Goal: Transaction & Acquisition: Purchase product/service

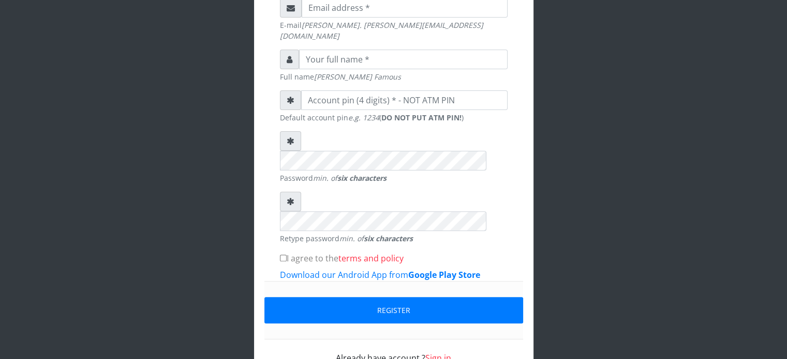
scroll to position [312, 0]
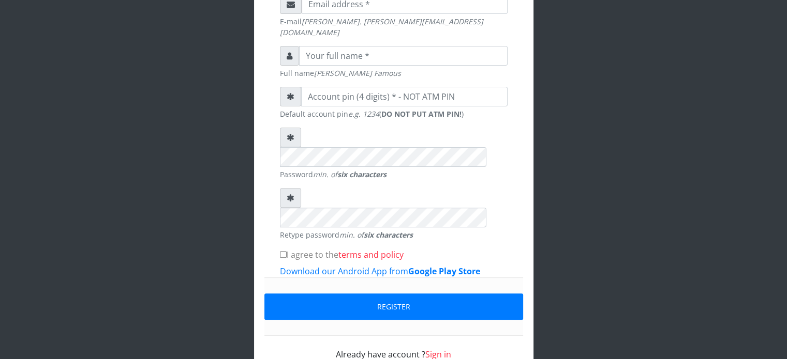
click at [432, 349] on link "Sign in" at bounding box center [438, 354] width 26 height 11
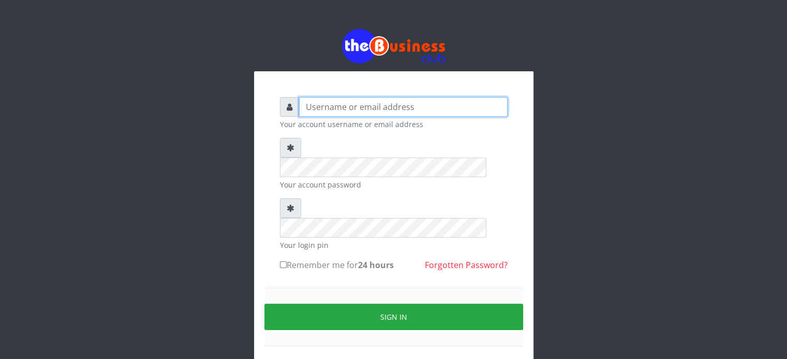
click at [356, 107] on input "text" at bounding box center [403, 107] width 208 height 20
type input "lovethopeyemi6@gmail.com"
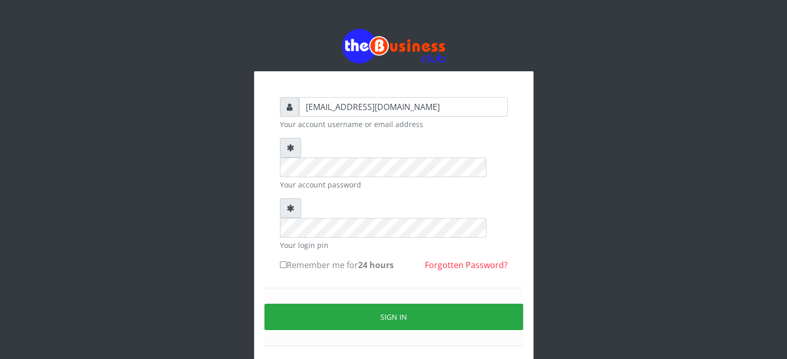
click at [291, 146] on icon at bounding box center [291, 148] width 8 height 8
click at [282, 262] on input "Remember me for 24 hours" at bounding box center [283, 265] width 7 height 7
checkbox input "true"
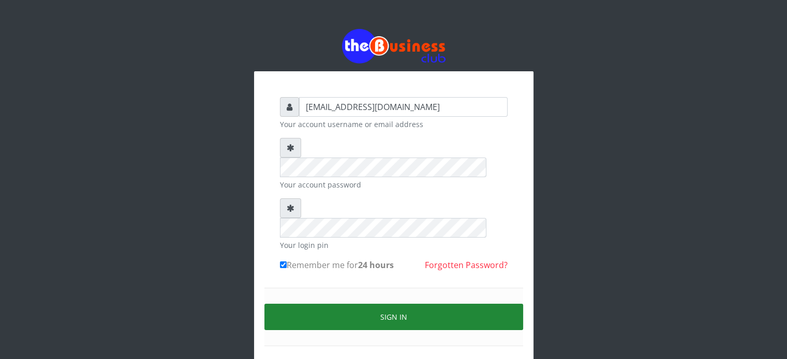
click at [366, 304] on button "Sign in" at bounding box center [393, 317] width 259 height 26
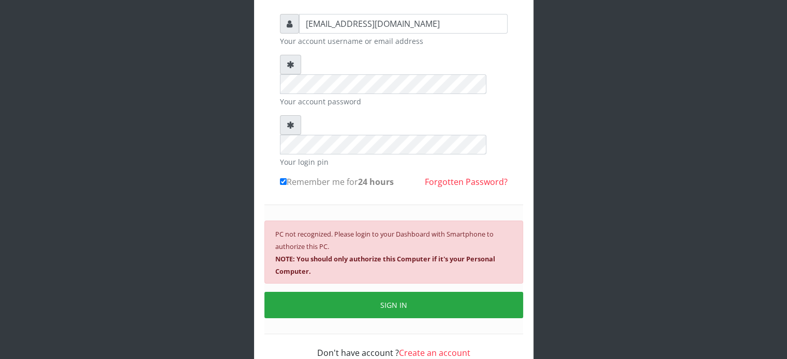
scroll to position [93, 0]
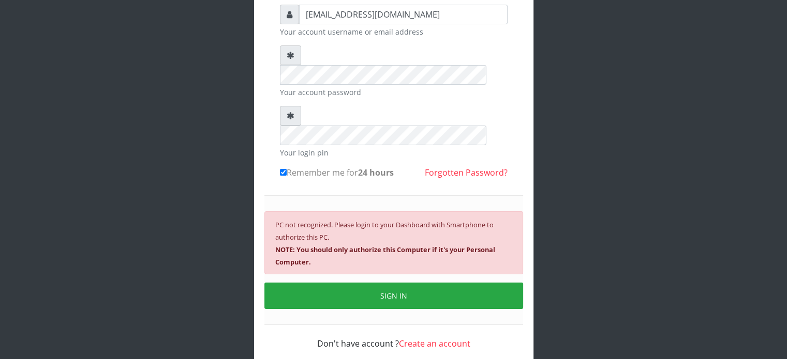
click at [389, 212] on div "PC not recognized. Please login to your Dashboard with Smartphone to authorize …" at bounding box center [393, 243] width 259 height 63
click at [427, 245] on b "NOTE: You should only authorize this Computer if it's your Personal Computer." at bounding box center [385, 256] width 220 height 22
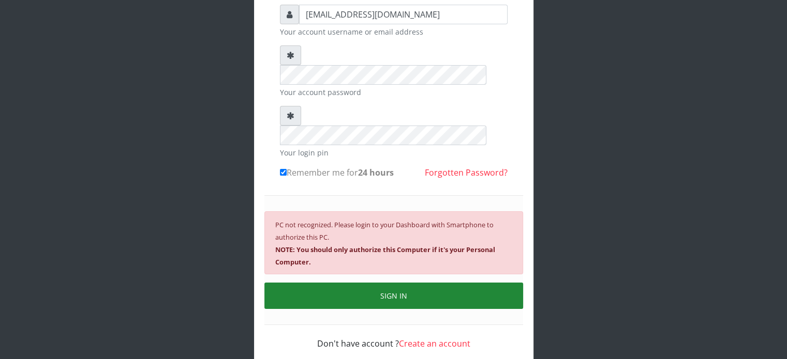
click at [400, 283] on button "SIGN IN" at bounding box center [393, 296] width 259 height 26
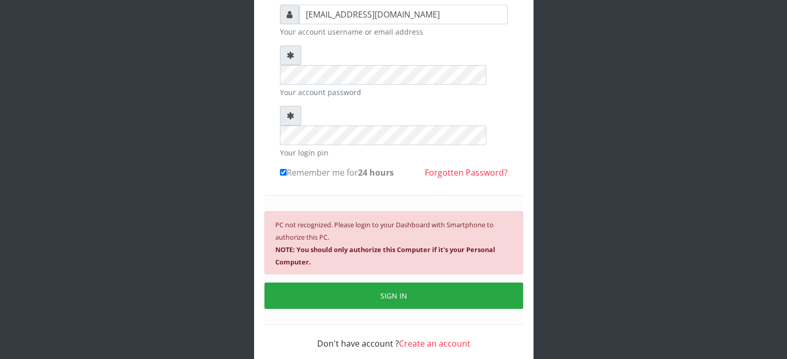
click at [412, 212] on div "PC not recognized. Please login to your Dashboard with Smartphone to authorize …" at bounding box center [393, 243] width 259 height 63
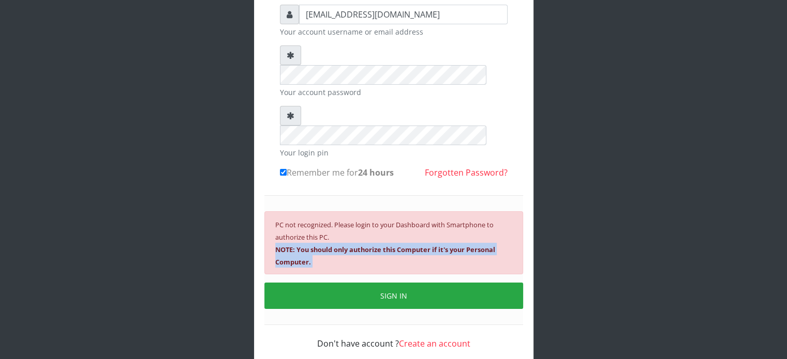
click at [412, 212] on div "PC not recognized. Please login to your Dashboard with Smartphone to authorize …" at bounding box center [393, 243] width 259 height 63
click at [397, 245] on b "NOTE: You should only authorize this Computer if it's your Personal Computer." at bounding box center [385, 256] width 220 height 22
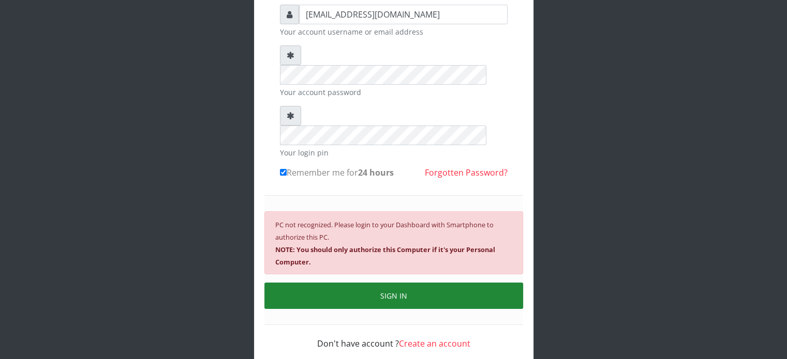
click at [403, 283] on button "SIGN IN" at bounding box center [393, 296] width 259 height 26
click at [397, 283] on button "SIGN IN" at bounding box center [393, 296] width 259 height 26
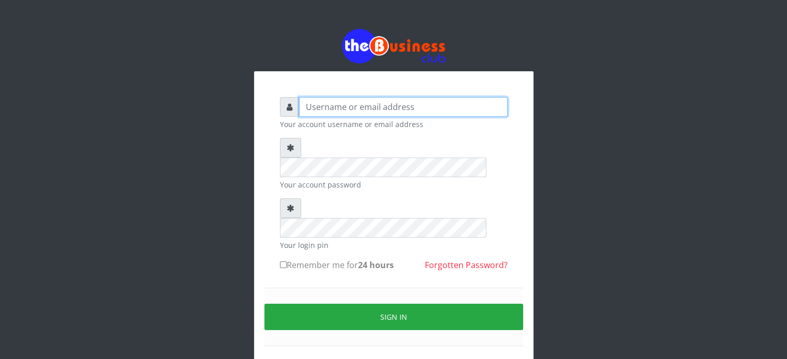
type input "lovethopeyemi"
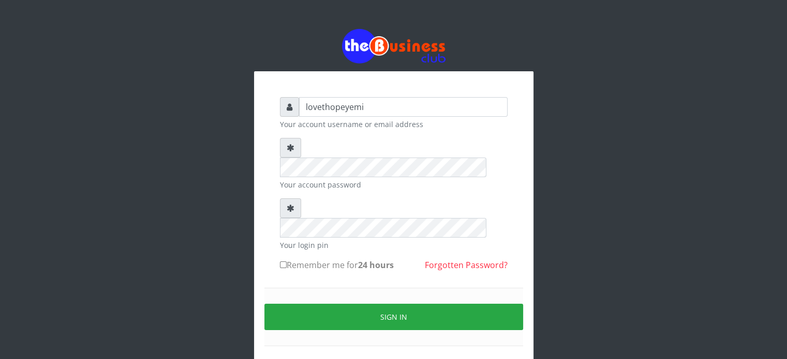
click at [282, 262] on input "Remember me for 24 hours" at bounding box center [283, 265] width 7 height 7
checkbox input "true"
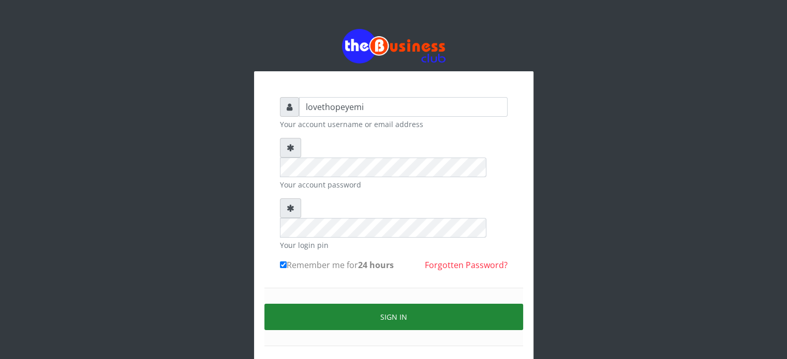
click at [363, 304] on button "Sign in" at bounding box center [393, 317] width 259 height 26
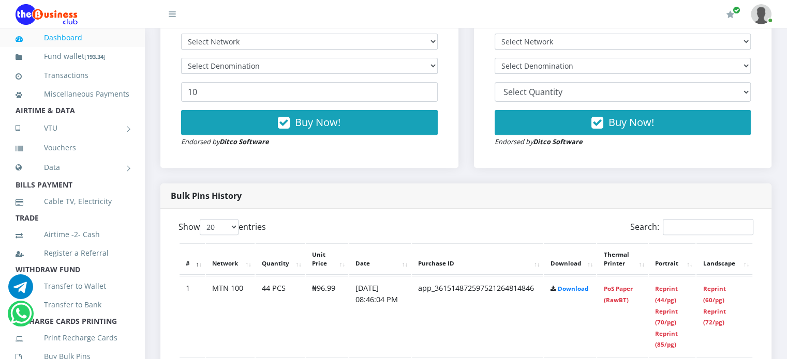
scroll to position [372, 0]
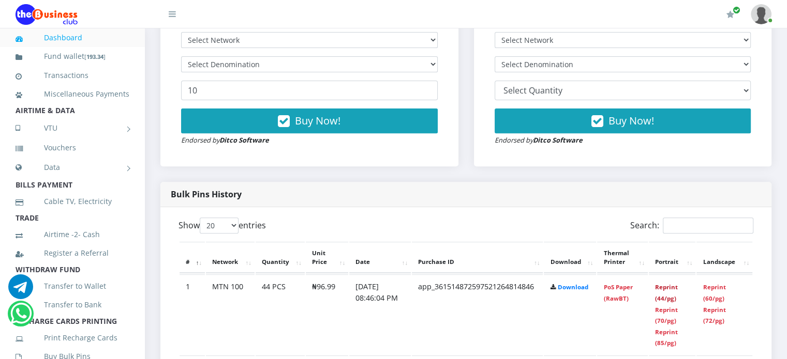
click at [669, 289] on link "Reprint (44/pg)" at bounding box center [666, 292] width 23 height 19
click at [668, 287] on link "Reprint (44/pg)" at bounding box center [666, 292] width 23 height 19
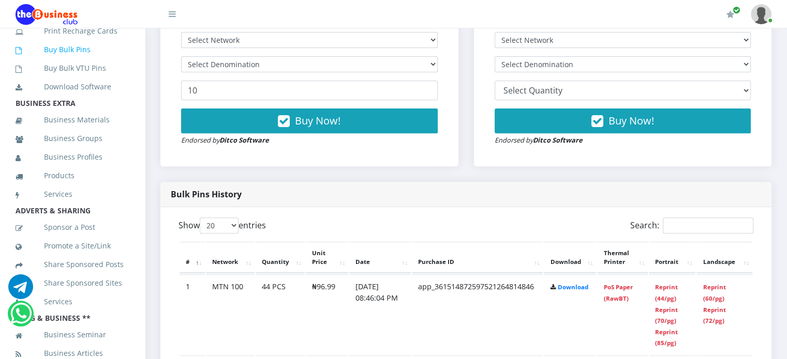
click at [79, 61] on link "Buy Bulk Pins" at bounding box center [73, 50] width 114 height 24
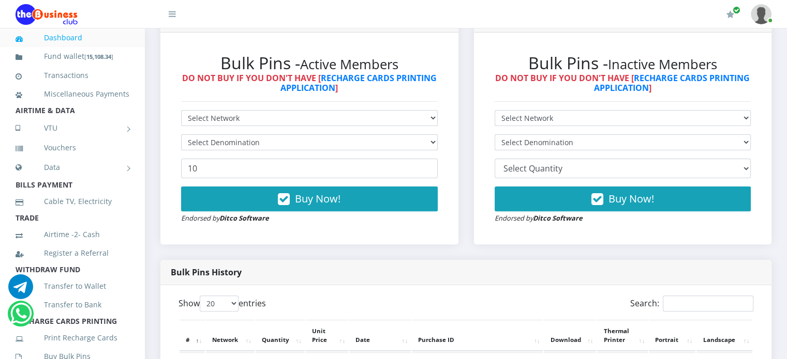
scroll to position [290, 0]
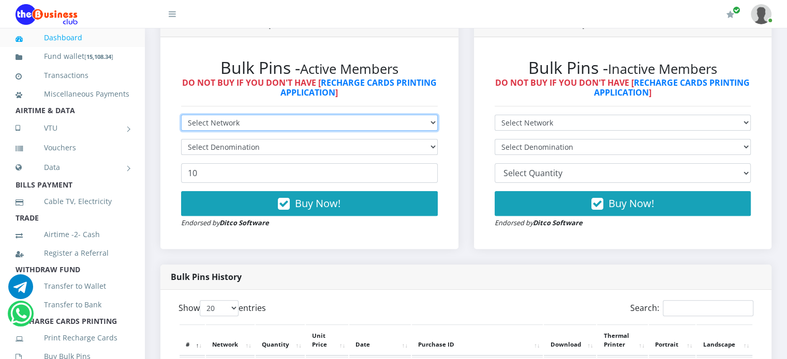
click at [429, 124] on select "Select Network MTN Globacom 9Mobile Airtel" at bounding box center [309, 123] width 257 height 16
select select "MTN"
click at [181, 115] on select "Select Network MTN Globacom 9Mobile Airtel" at bounding box center [309, 123] width 257 height 16
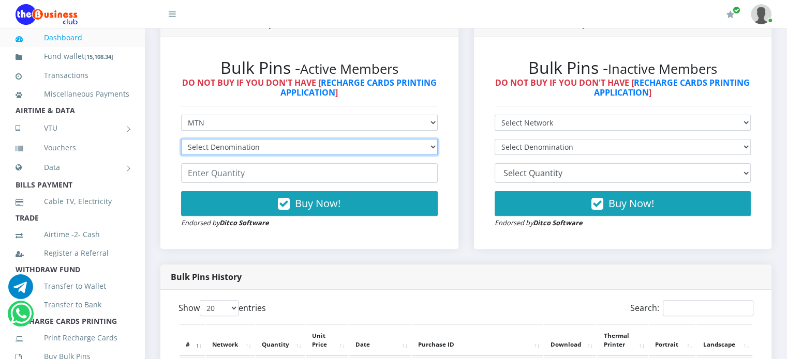
click at [428, 148] on select "Select Denomination MTN NGN100 - ₦96.99 MTN NGN200 - ₦193.98 MTN NGN400 - ₦387.…" at bounding box center [309, 147] width 257 height 16
select select "193.98-200"
click at [181, 139] on select "Select Denomination MTN NGN100 - ₦96.99 MTN NGN200 - ₦193.98 MTN NGN400 - ₦387.…" at bounding box center [309, 147] width 257 height 16
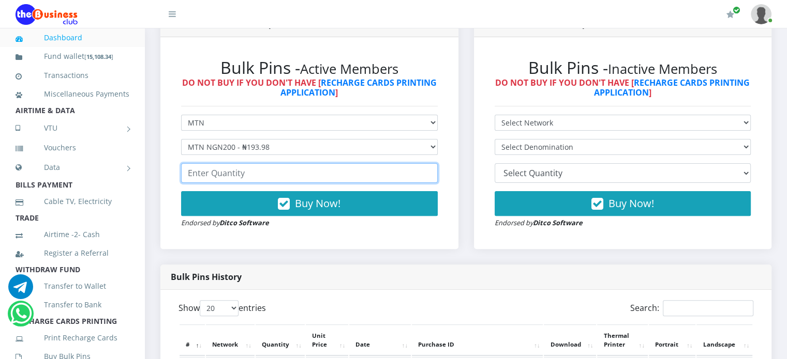
click at [362, 174] on input "number" at bounding box center [309, 173] width 257 height 20
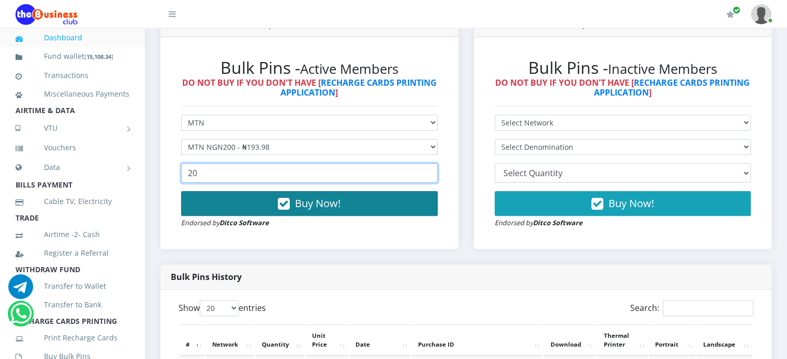
type input "20"
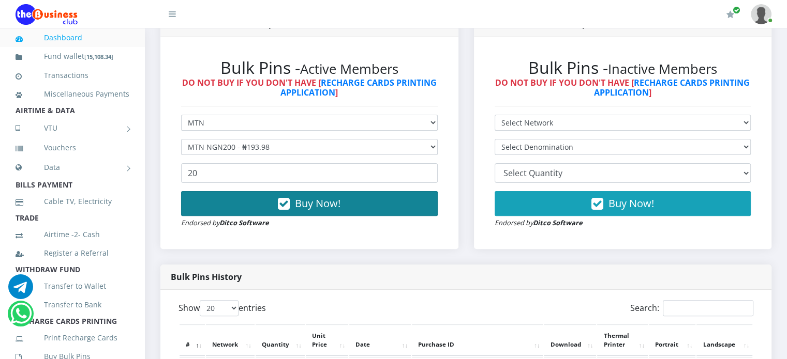
click at [345, 198] on button "Buy Now!" at bounding box center [309, 203] width 257 height 25
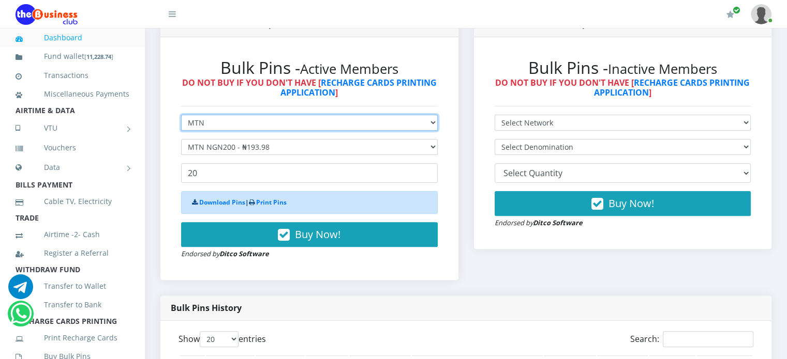
click at [424, 124] on select "Select Network MTN Globacom 9Mobile Airtel" at bounding box center [309, 123] width 257 height 16
click at [181, 115] on select "Select Network MTN Globacom 9Mobile Airtel" at bounding box center [309, 123] width 257 height 16
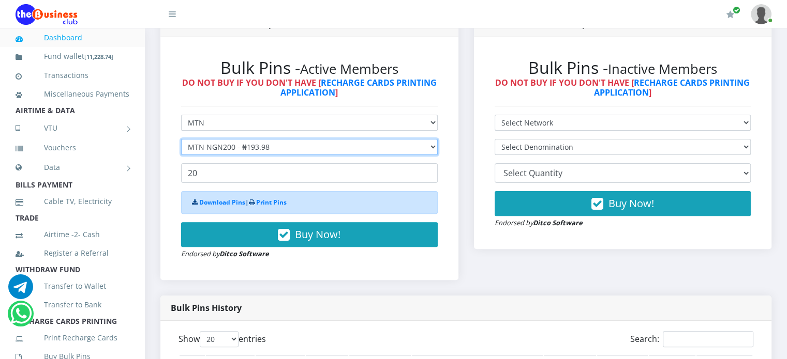
click at [430, 146] on select "Select Denomination MTN NGN100 - ₦96.99 MTN NGN200 - ₦193.98 MTN NGN400 - ₦387.…" at bounding box center [309, 147] width 257 height 16
select select "484.95-500"
click at [181, 139] on select "Select Denomination MTN NGN100 - ₦96.99 MTN NGN200 - ₦193.98 MTN NGN400 - ₦387.…" at bounding box center [309, 147] width 257 height 16
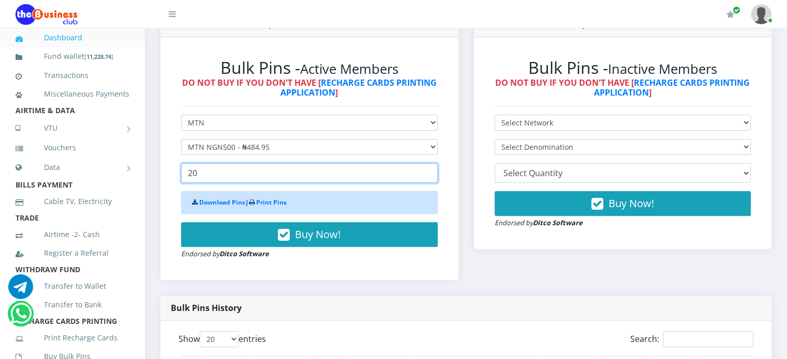
click at [202, 172] on input "20" at bounding box center [309, 173] width 257 height 20
type input "2"
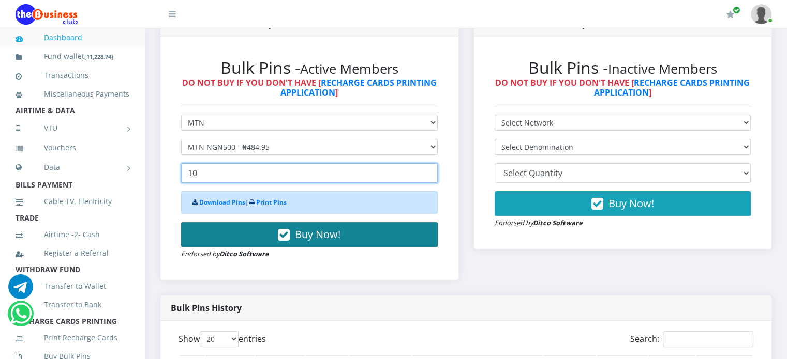
type input "10"
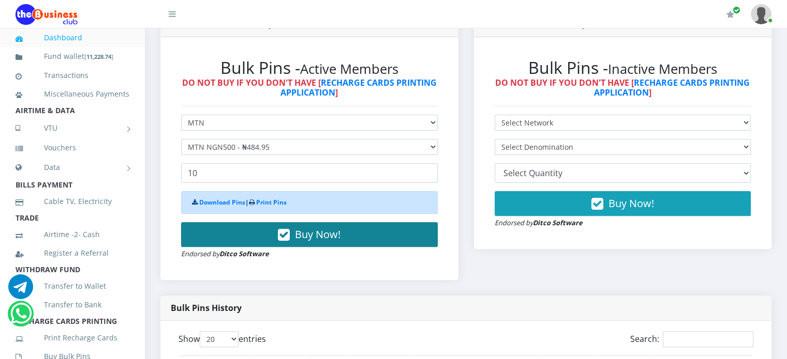
click at [329, 237] on span "Buy Now!" at bounding box center [318, 235] width 46 height 14
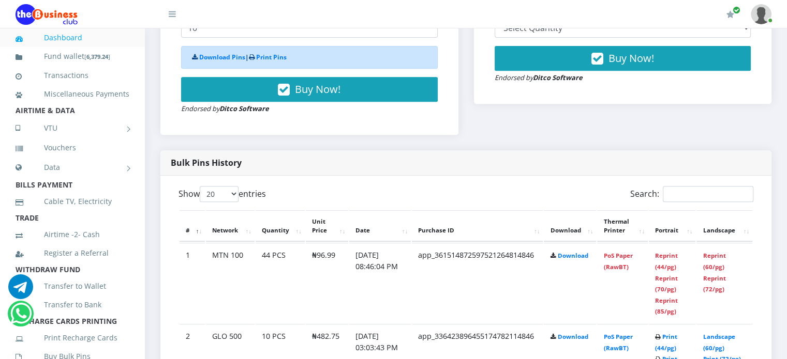
scroll to position [455, 0]
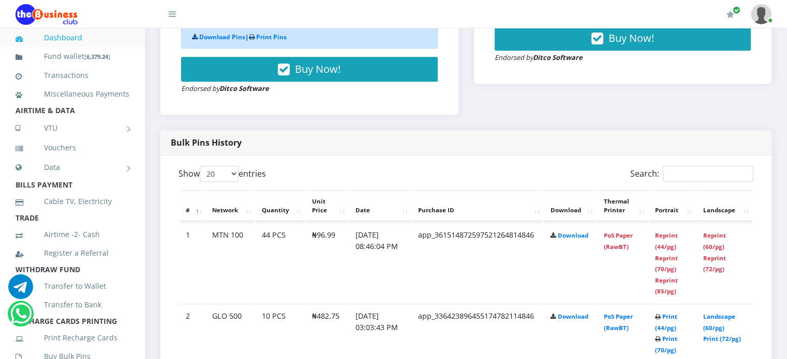
click at [557, 170] on div "Search:" at bounding box center [614, 176] width 280 height 20
click at [66, 76] on link "Transactions" at bounding box center [73, 76] width 114 height 24
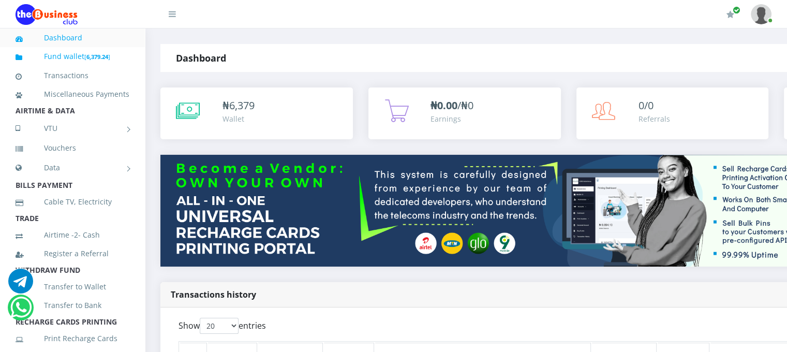
click at [64, 57] on link "Fund wallet [ 6,379.24 ]" at bounding box center [73, 56] width 114 height 24
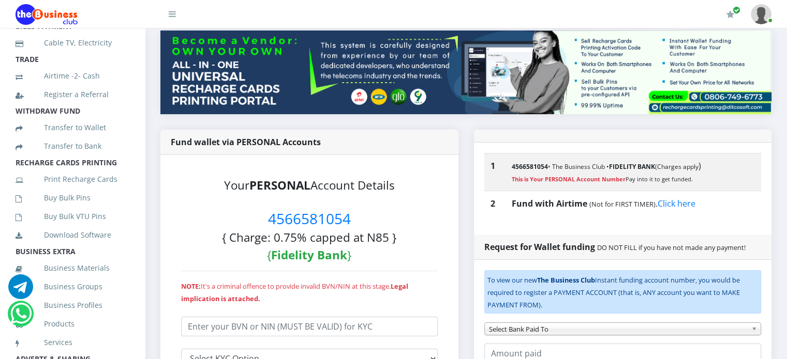
scroll to position [161, 0]
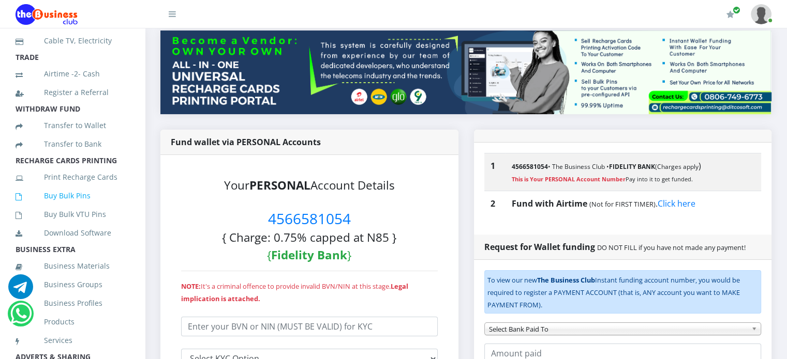
click at [66, 208] on link "Buy Bulk Pins" at bounding box center [73, 196] width 114 height 24
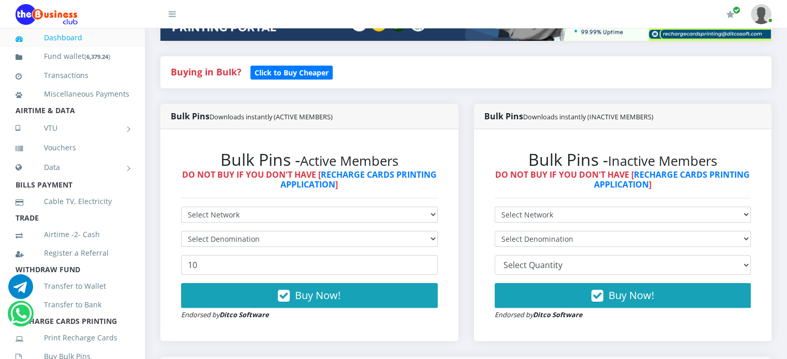
scroll to position [228, 0]
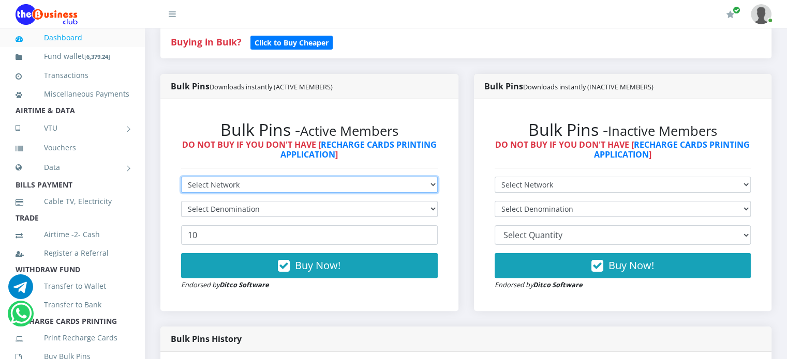
click at [432, 184] on select "Select Network MTN Globacom 9Mobile Airtel" at bounding box center [309, 185] width 257 height 16
select select "Airtel"
click at [181, 177] on select "Select Network MTN Globacom 9Mobile Airtel" at bounding box center [309, 185] width 257 height 16
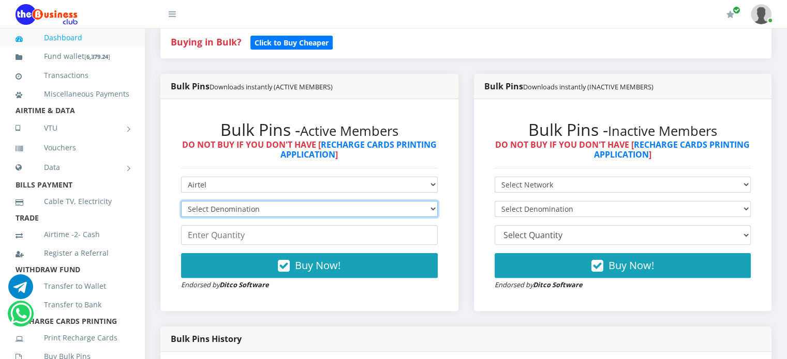
click at [428, 212] on select "Select Denomination Airtel NGN100 - ₦96.38 Airtel NGN200 - ₦192.76 Airtel NGN50…" at bounding box center [309, 209] width 257 height 16
select select "192.76-200"
click at [181, 201] on select "Select Denomination Airtel NGN100 - ₦96.38 Airtel NGN200 - ₦192.76 Airtel NGN50…" at bounding box center [309, 209] width 257 height 16
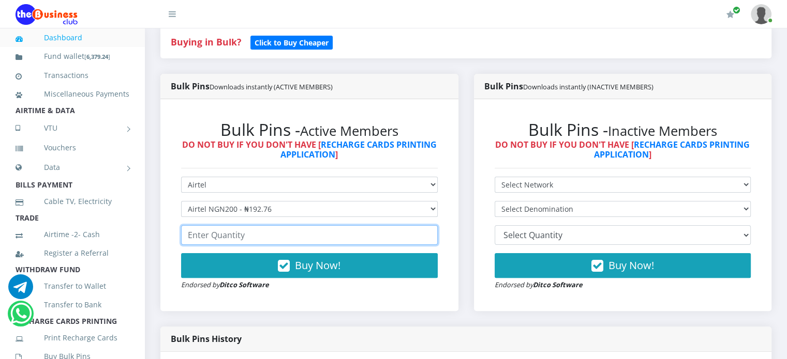
click at [379, 237] on input "number" at bounding box center [309, 235] width 257 height 20
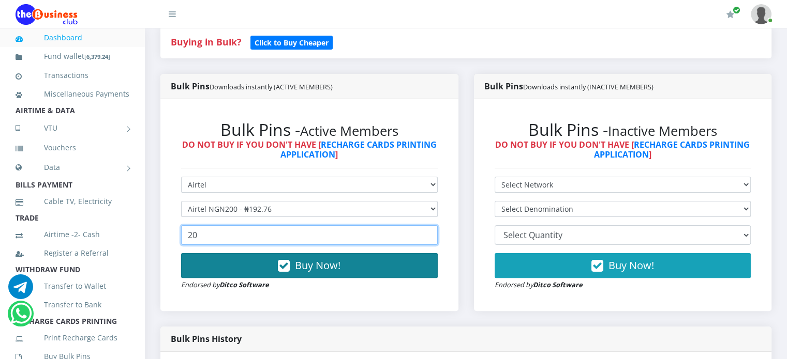
type input "20"
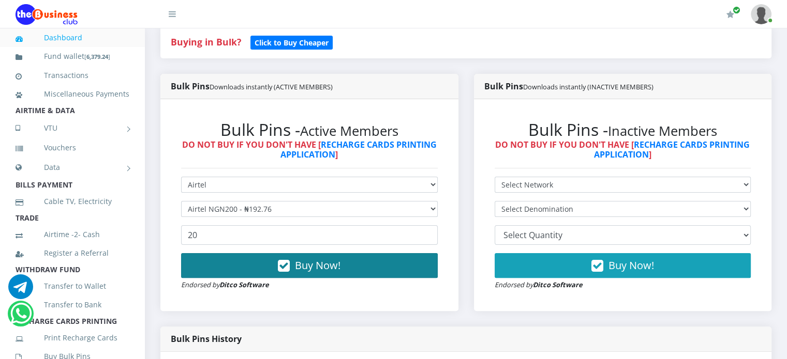
click at [339, 262] on span "Buy Now!" at bounding box center [318, 266] width 46 height 14
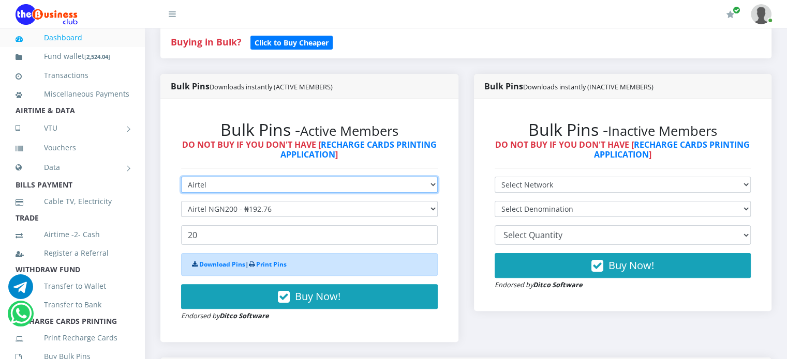
click at [435, 186] on select "Select Network MTN Globacom 9Mobile Airtel" at bounding box center [309, 185] width 257 height 16
select select "Glo"
click at [181, 177] on select "Select Network MTN Globacom 9Mobile Airtel" at bounding box center [309, 185] width 257 height 16
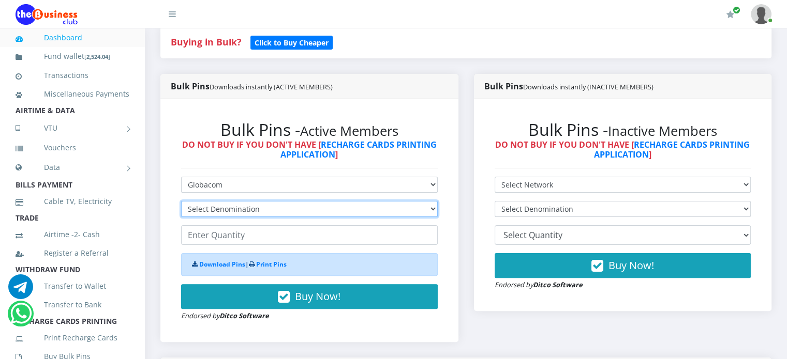
click at [427, 209] on select "Select Denomination Glo NGN100 - ₦96.55 Glo NGN200 - ₦193.10 Glo NGN500 - ₦482.…" at bounding box center [309, 209] width 257 height 16
select select "96.55-100"
click at [181, 201] on select "Select Denomination Glo NGN100 - ₦96.55 Glo NGN200 - ₦193.10 Glo NGN500 - ₦482.…" at bounding box center [309, 209] width 257 height 16
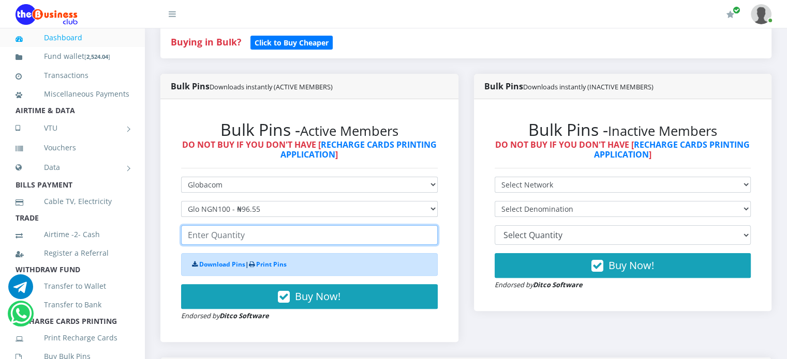
click at [319, 237] on input "number" at bounding box center [309, 235] width 257 height 20
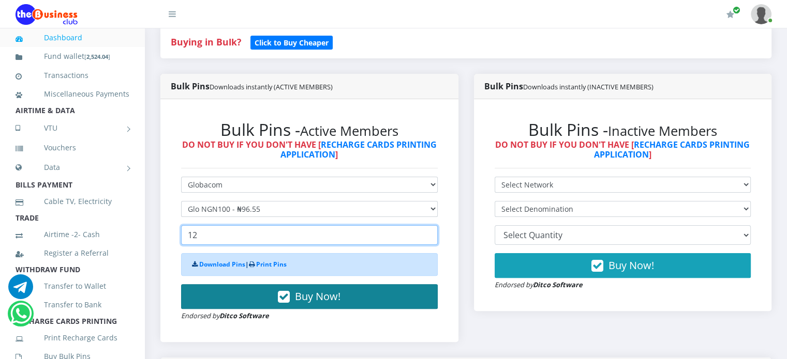
type input "12"
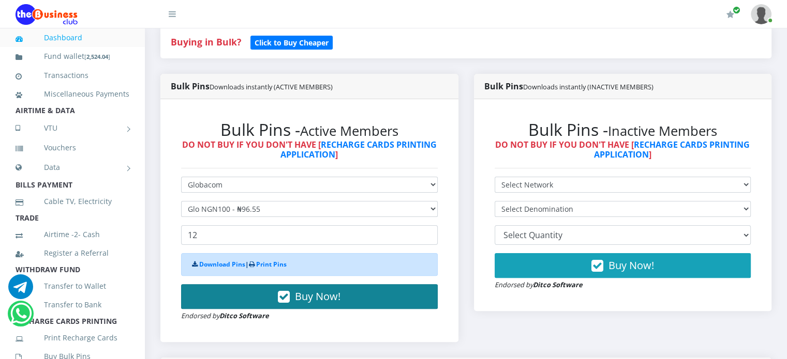
click at [312, 297] on span "Buy Now!" at bounding box center [318, 297] width 46 height 14
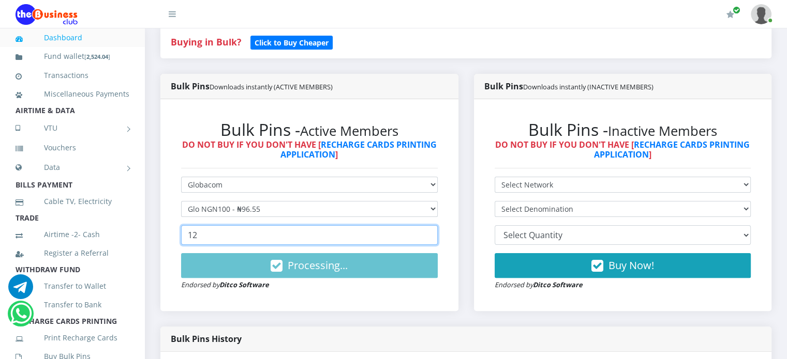
click at [265, 237] on input "12" at bounding box center [309, 235] width 257 height 20
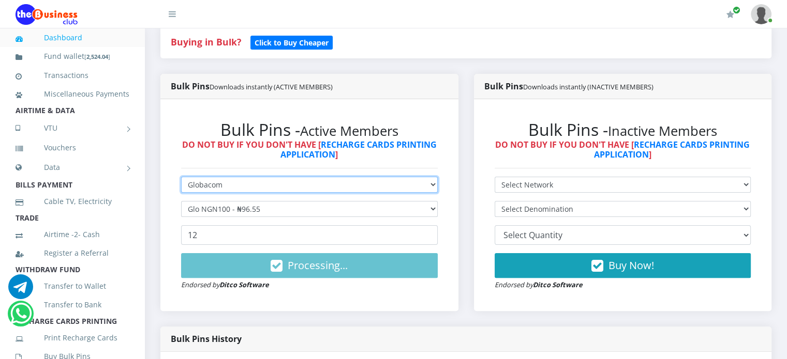
click at [424, 184] on select "Select Network MTN Globacom 9Mobile Airtel" at bounding box center [309, 185] width 257 height 16
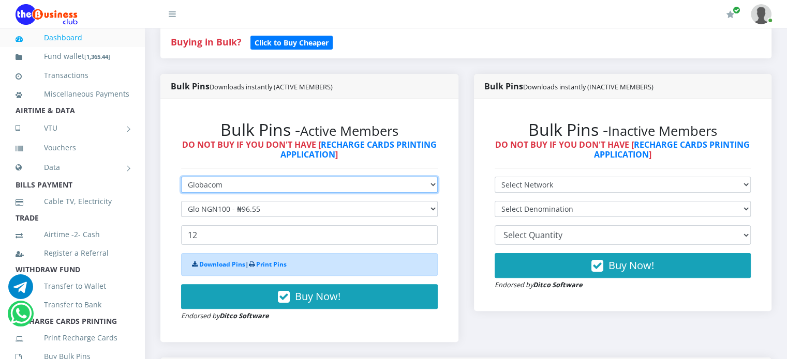
select select "9Mobile"
click at [181, 177] on select "Select Network MTN Globacom 9Mobile Airtel" at bounding box center [309, 185] width 257 height 16
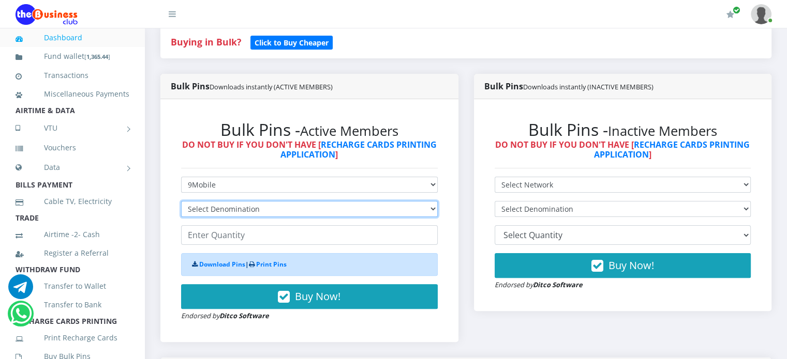
click at [428, 207] on select "Select Denomination 9Mobile NGN100 - ₦94.99 9Mobile NGN200 - ₦189.98 9Mobile NG…" at bounding box center [309, 209] width 257 height 16
select select "94.99-100"
click at [181, 201] on select "Select Denomination 9Mobile NGN100 - ₦94.99 9Mobile NGN200 - ₦189.98 9Mobile NG…" at bounding box center [309, 209] width 257 height 16
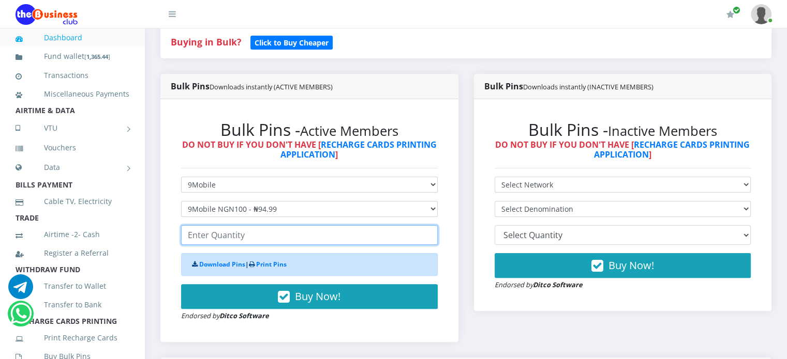
click at [395, 234] on input "number" at bounding box center [309, 235] width 257 height 20
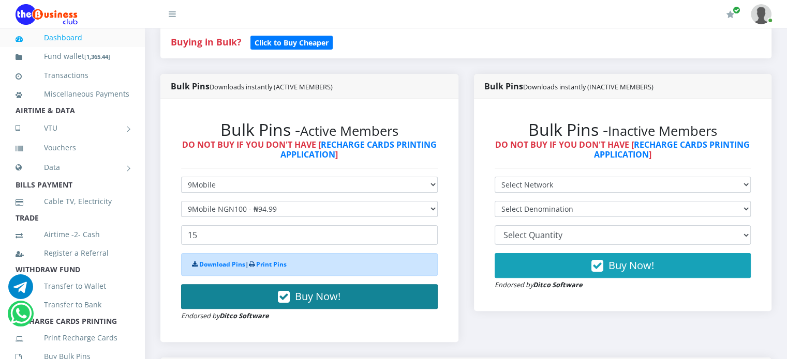
click at [333, 295] on span "Buy Now!" at bounding box center [318, 297] width 46 height 14
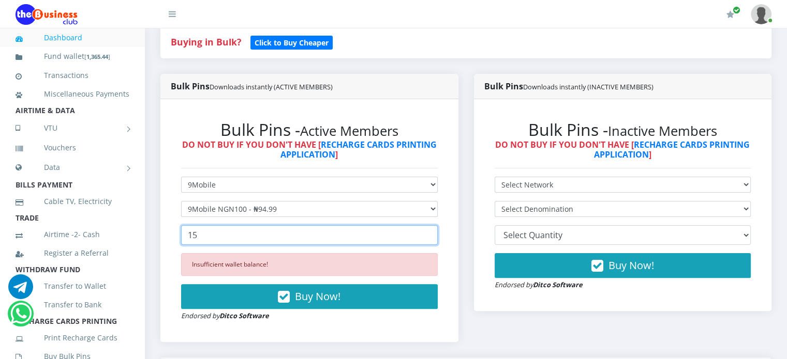
click at [213, 234] on input "15" at bounding box center [309, 235] width 257 height 20
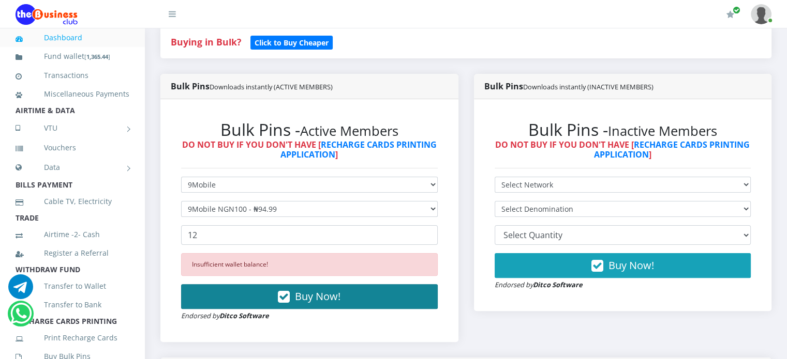
click at [299, 297] on span "Buy Now!" at bounding box center [318, 297] width 46 height 14
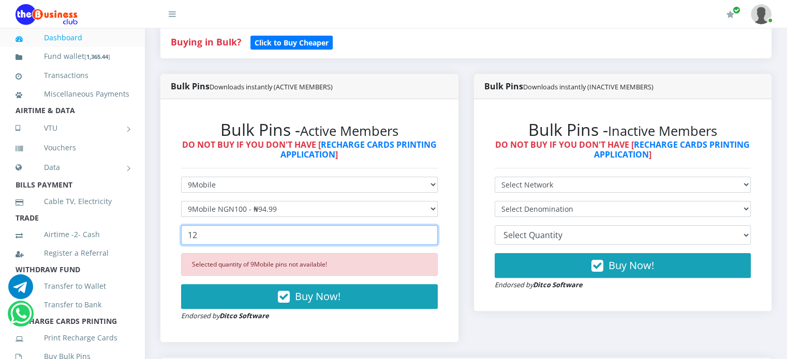
click at [214, 239] on input "12" at bounding box center [309, 235] width 257 height 20
type input "1"
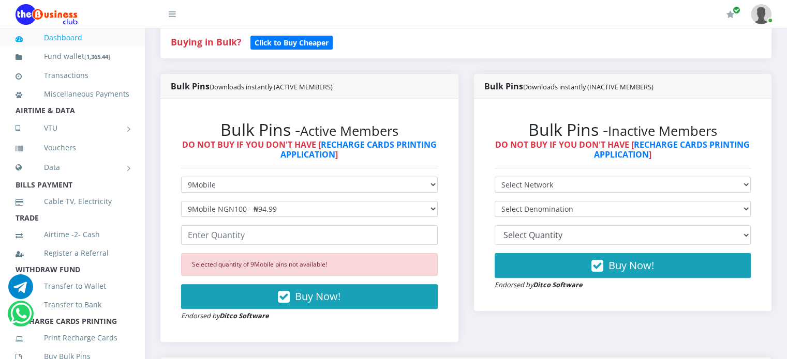
click at [490, 333] on div "Bulk Pins Downloads instantly (INACTIVE MEMBERS) Bulk Pins - Inactive Members D…" at bounding box center [622, 216] width 313 height 284
click at [74, 77] on link "Transactions" at bounding box center [73, 76] width 114 height 24
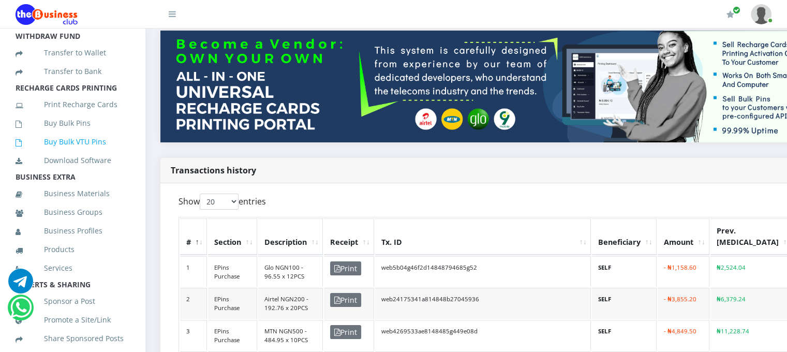
scroll to position [247, 0]
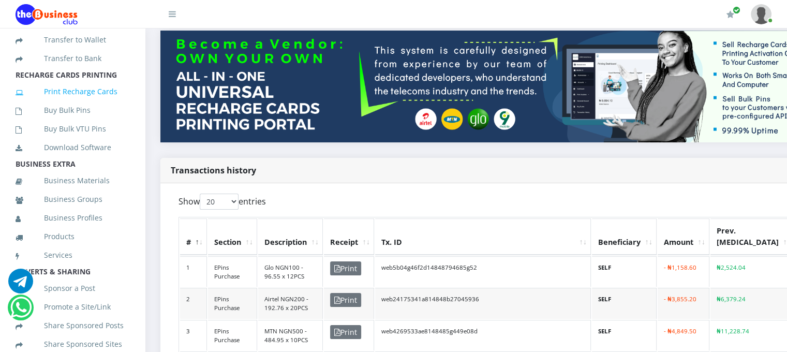
click at [81, 103] on link "Print Recharge Cards" at bounding box center [73, 92] width 114 height 24
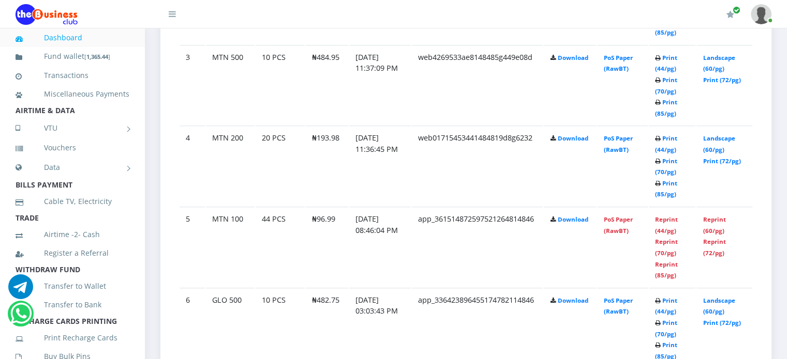
scroll to position [786, 0]
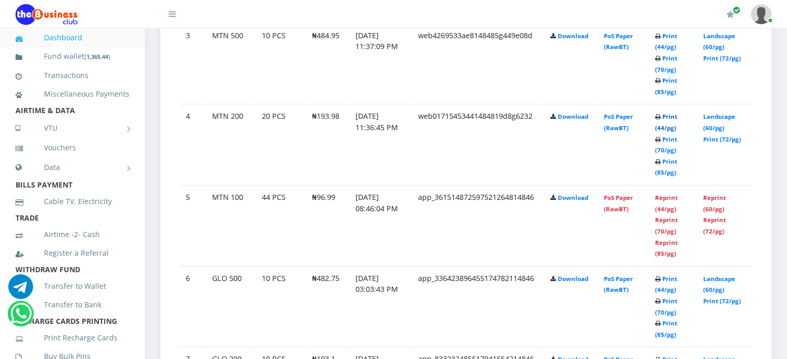
click at [669, 114] on link "Print (44/pg)" at bounding box center [666, 122] width 22 height 19
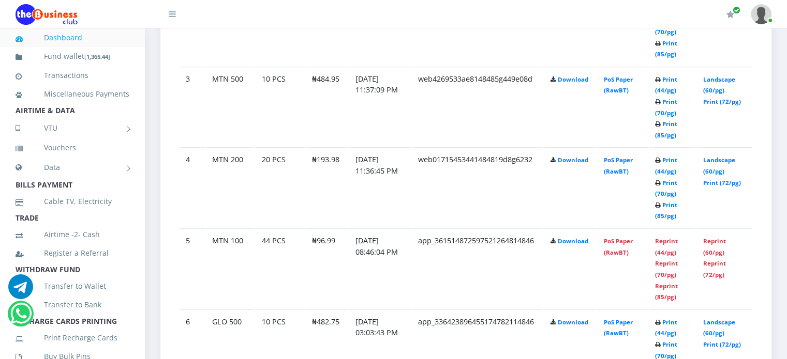
scroll to position [786, 0]
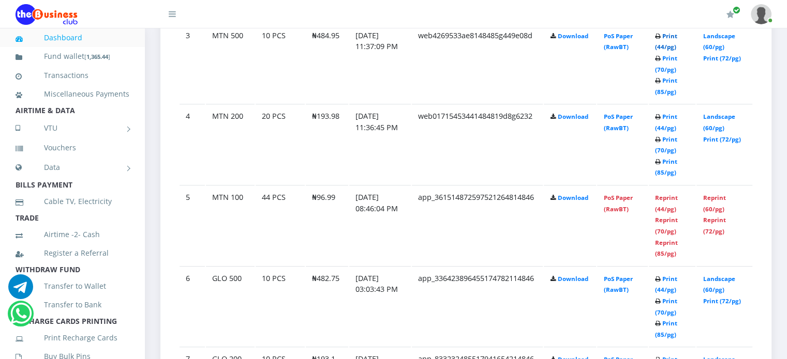
click at [667, 35] on link "Print (44/pg)" at bounding box center [666, 41] width 22 height 19
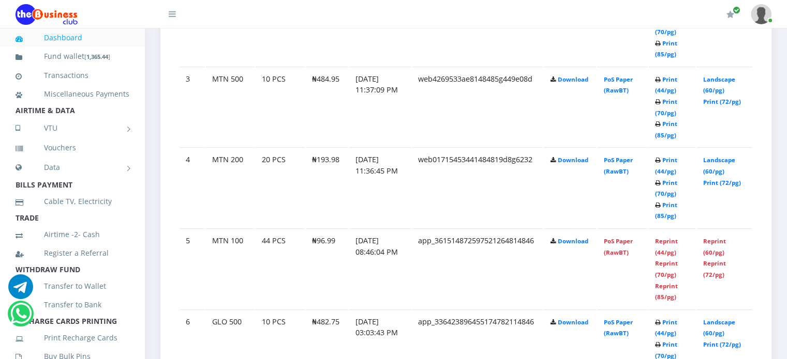
scroll to position [786, 0]
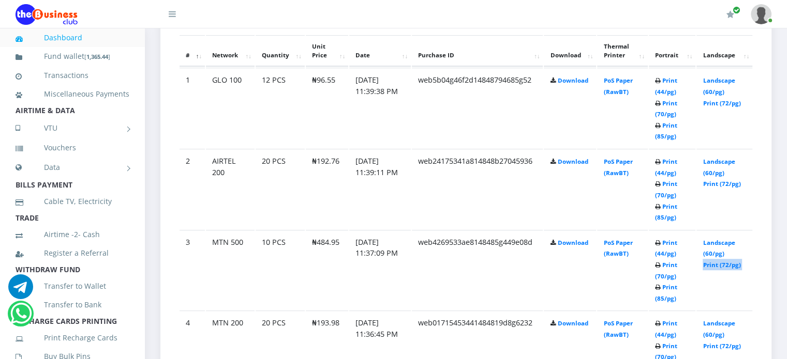
scroll to position [565, 0]
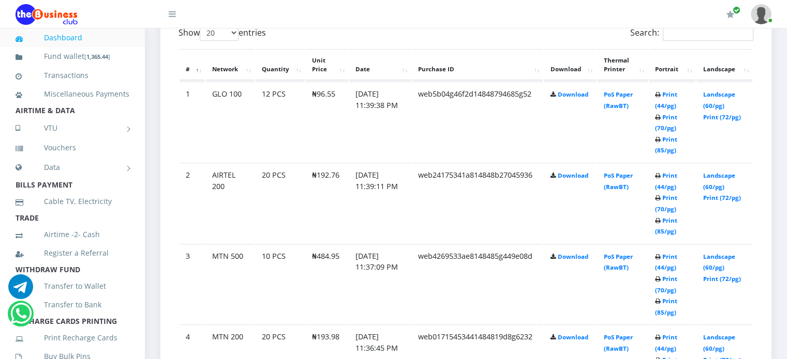
click at [665, 178] on td "Print (44/pg) Print (70/pg) Print (85/pg)" at bounding box center [672, 203] width 47 height 80
click at [667, 172] on link "Print (44/pg)" at bounding box center [666, 181] width 22 height 19
click at [670, 92] on link "Print (44/pg)" at bounding box center [666, 100] width 22 height 19
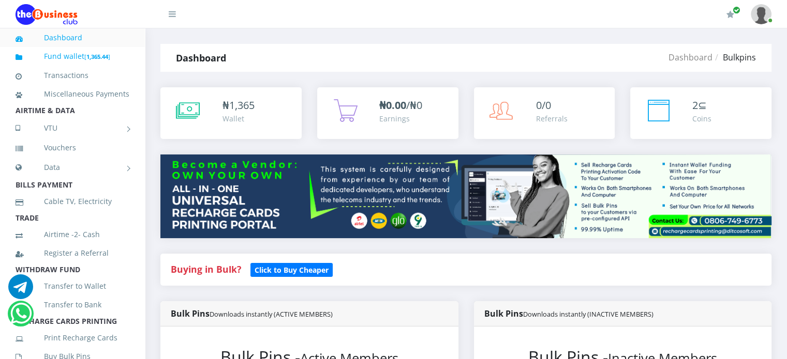
click at [88, 54] on b "1,365.44" at bounding box center [97, 57] width 22 height 8
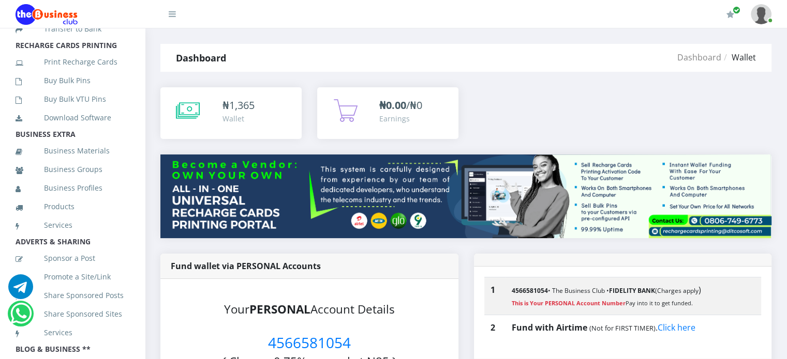
scroll to position [275, 0]
click at [68, 94] on link "Buy Bulk Pins" at bounding box center [73, 82] width 114 height 24
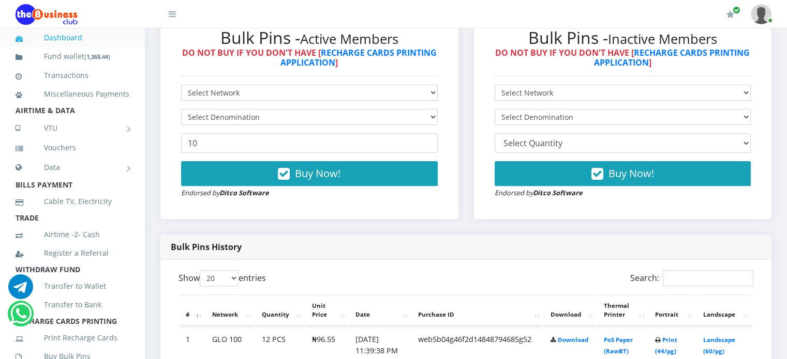
scroll to position [331, 0]
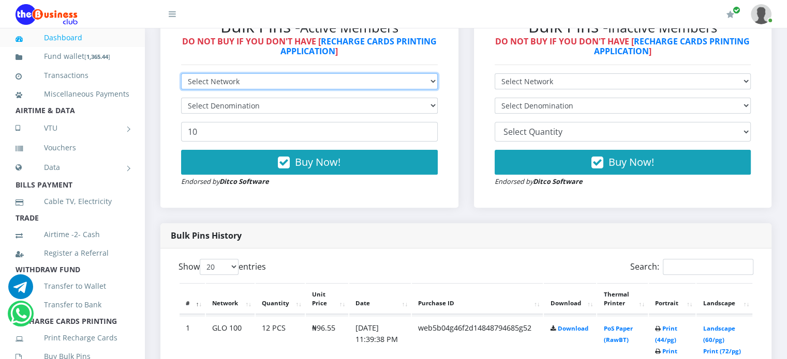
click at [428, 80] on select "Select Network MTN Globacom 9Mobile Airtel" at bounding box center [309, 81] width 257 height 16
select select "9Mobile"
click at [181, 73] on select "Select Network MTN Globacom 9Mobile Airtel" at bounding box center [309, 81] width 257 height 16
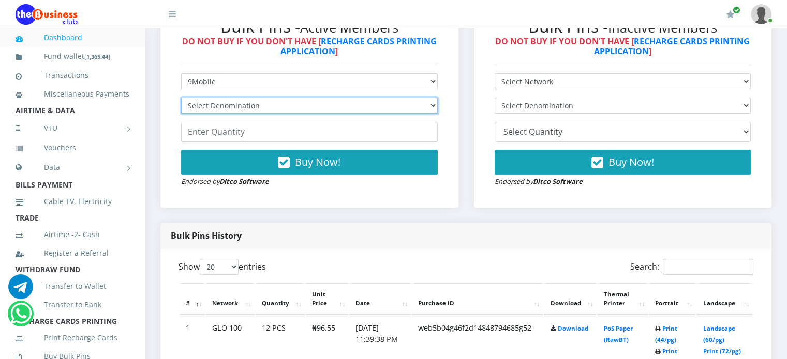
click at [433, 105] on select "Select Denomination 9Mobile NGN100 - ₦94.99 9Mobile NGN200 - ₦189.98 9Mobile NG…" at bounding box center [309, 106] width 257 height 16
select select "94.99-100"
click at [181, 98] on select "Select Denomination 9Mobile NGN100 - ₦94.99 9Mobile NGN200 - ₦189.98 9Mobile NG…" at bounding box center [309, 106] width 257 height 16
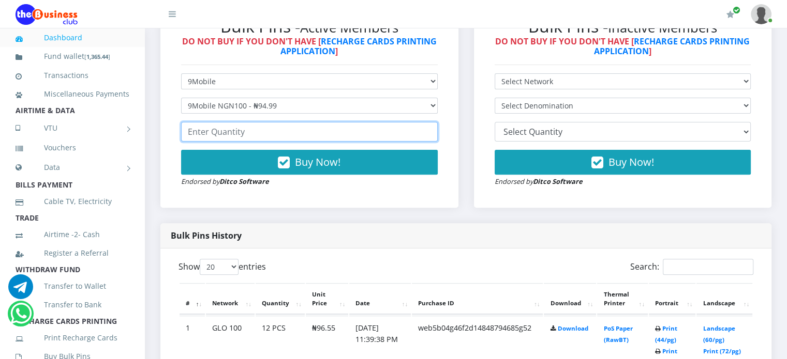
click at [323, 136] on input "number" at bounding box center [309, 132] width 257 height 20
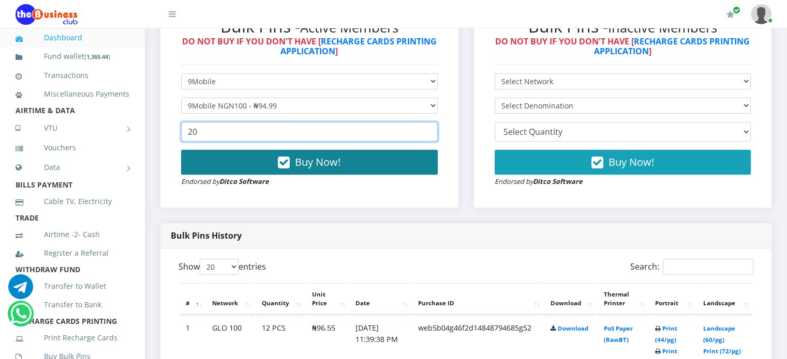
type input "20"
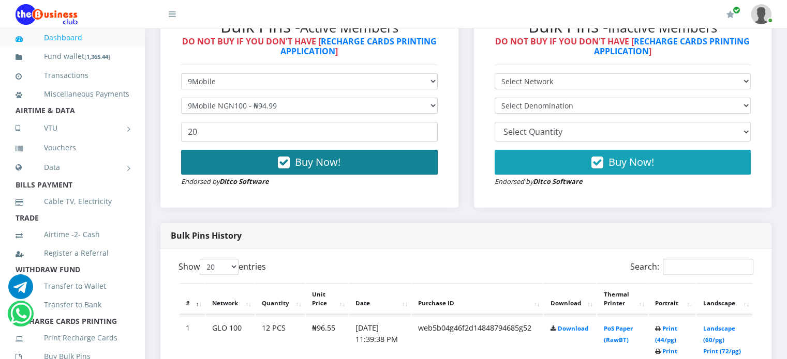
click at [321, 162] on span "Buy Now!" at bounding box center [318, 162] width 46 height 14
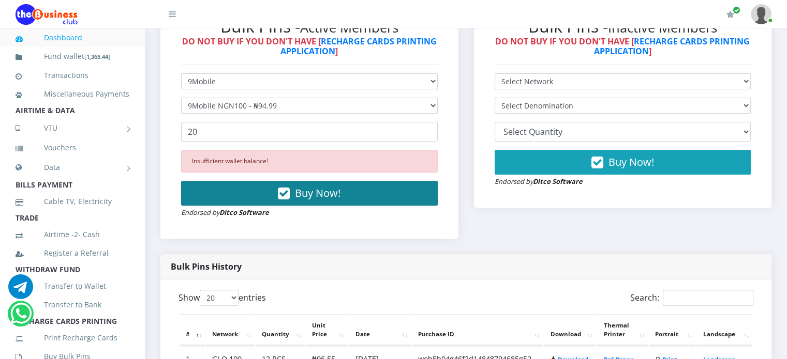
click at [298, 192] on span "Buy Now!" at bounding box center [318, 193] width 46 height 14
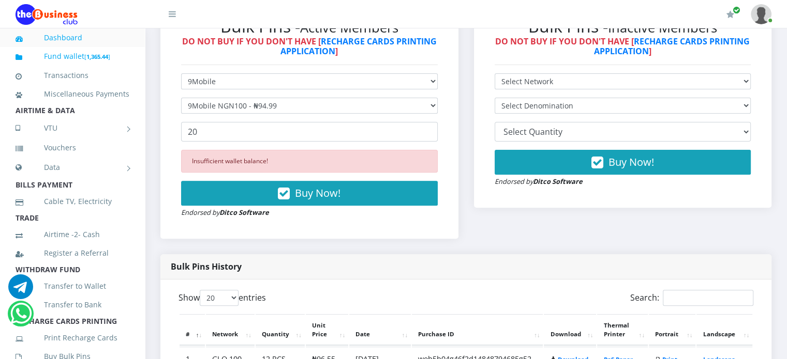
click at [81, 54] on link "Fund wallet [ 1,365.44 ]" at bounding box center [73, 56] width 114 height 24
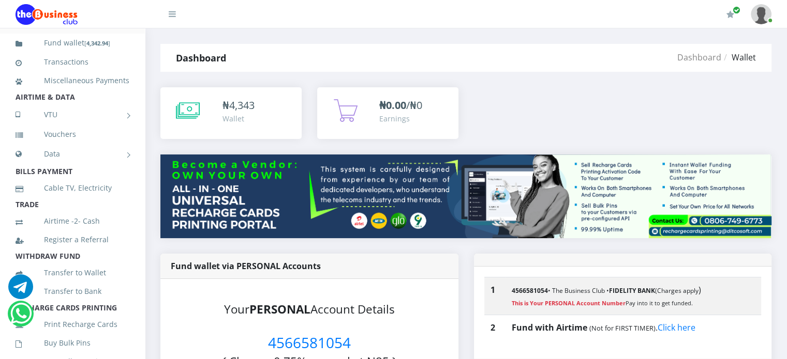
scroll to position [14, 0]
click at [78, 354] on link "Buy Bulk Pins" at bounding box center [73, 342] width 114 height 24
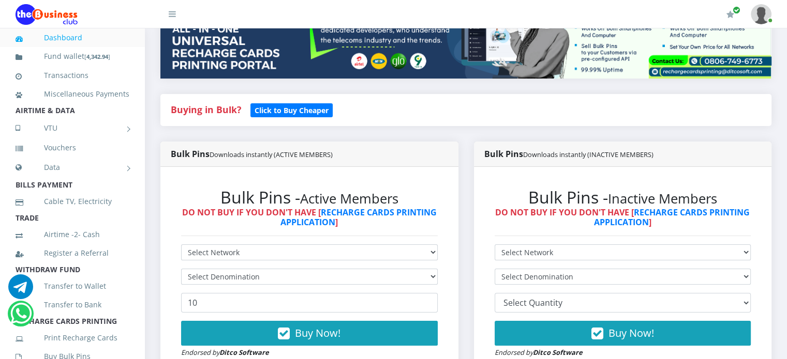
scroll to position [165, 0]
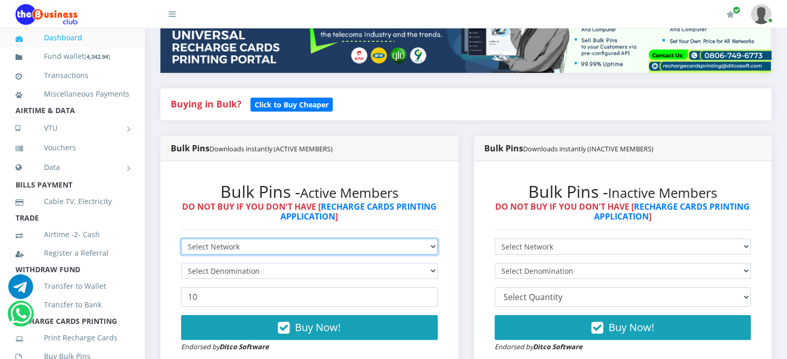
click at [429, 247] on select "Select Network MTN Globacom 9Mobile Airtel" at bounding box center [309, 247] width 257 height 16
select select "9Mobile"
click at [181, 239] on select "Select Network MTN Globacom 9Mobile Airtel" at bounding box center [309, 247] width 257 height 16
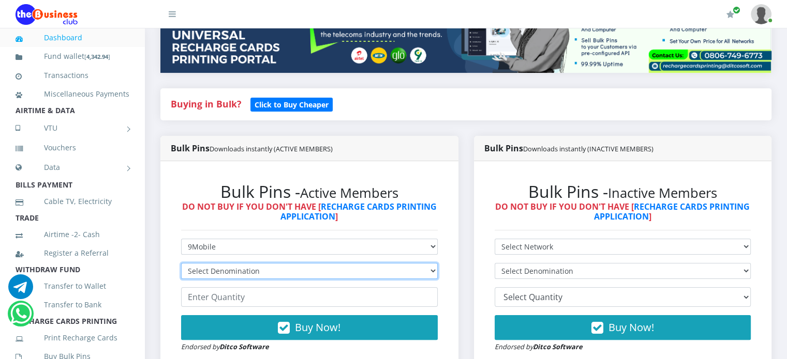
click at [434, 273] on select "Select Denomination 9Mobile NGN100 - ₦94.99 9Mobile NGN200 - ₦189.98 9Mobile NG…" at bounding box center [309, 271] width 257 height 16
select select "94.99-100"
click at [181, 263] on select "Select Denomination 9Mobile NGN100 - ₦94.99 9Mobile NGN200 - ₦189.98 9Mobile NG…" at bounding box center [309, 271] width 257 height 16
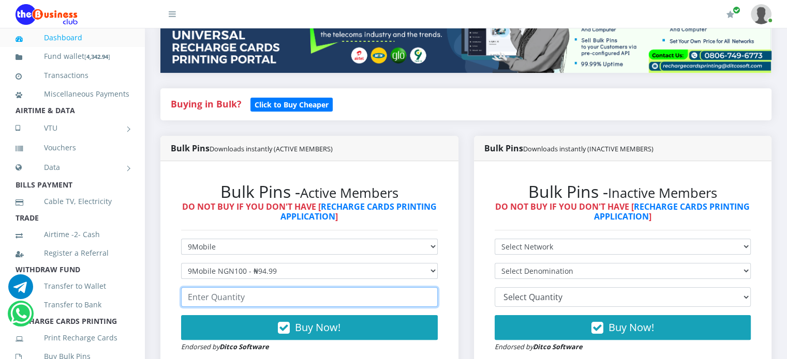
click at [308, 299] on input "number" at bounding box center [309, 298] width 257 height 20
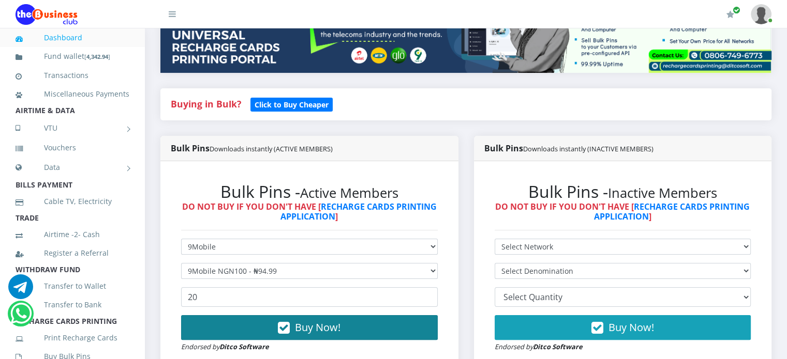
click at [312, 323] on span "Buy Now!" at bounding box center [318, 328] width 46 height 14
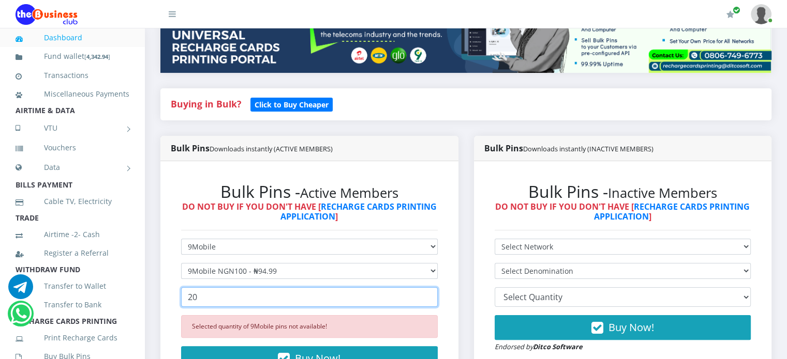
click at [232, 297] on input "20" at bounding box center [309, 298] width 257 height 20
type input "2"
type input "4"
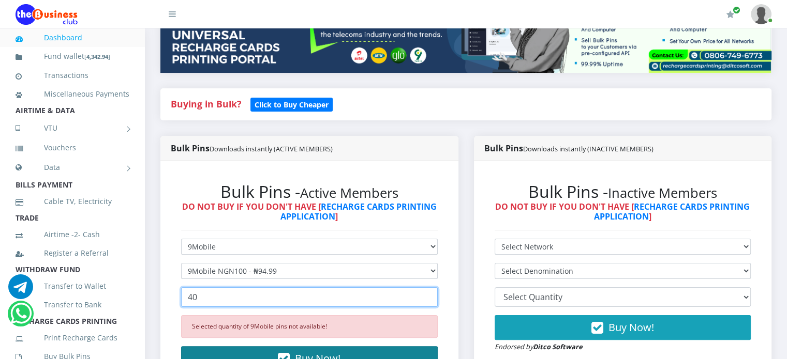
type input "40"
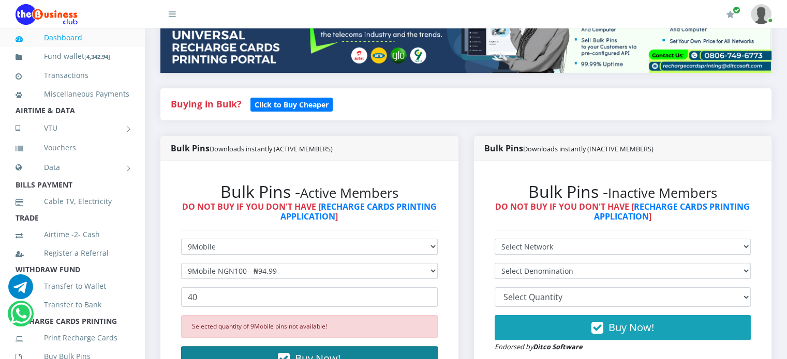
click at [315, 356] on span "Buy Now!" at bounding box center [318, 359] width 46 height 14
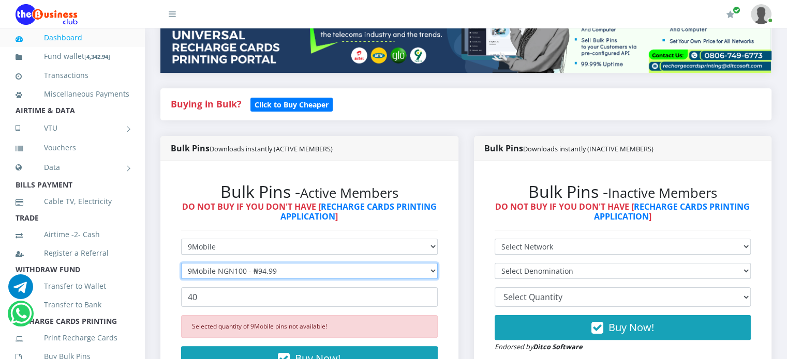
click at [428, 271] on select "Select Denomination 9Mobile NGN100 - ₦94.99 9Mobile NGN200 - ₦189.98 9Mobile NG…" at bounding box center [309, 271] width 257 height 16
select select "189.98-200"
click at [181, 263] on select "Select Denomination 9Mobile NGN100 - ₦94.99 9Mobile NGN200 - ₦189.98 9Mobile NG…" at bounding box center [309, 271] width 257 height 16
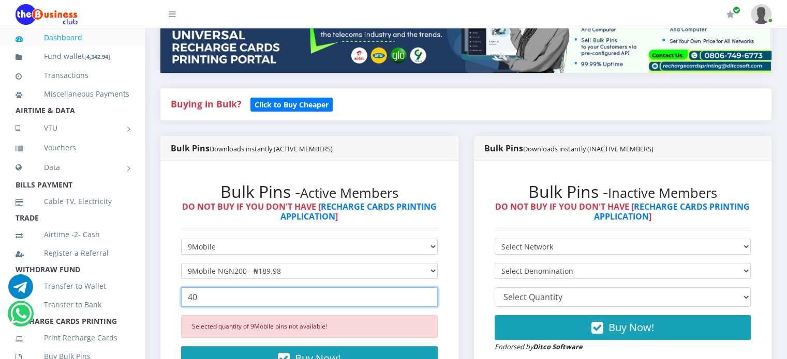
click at [221, 296] on input "40" at bounding box center [309, 298] width 257 height 20
type input "4"
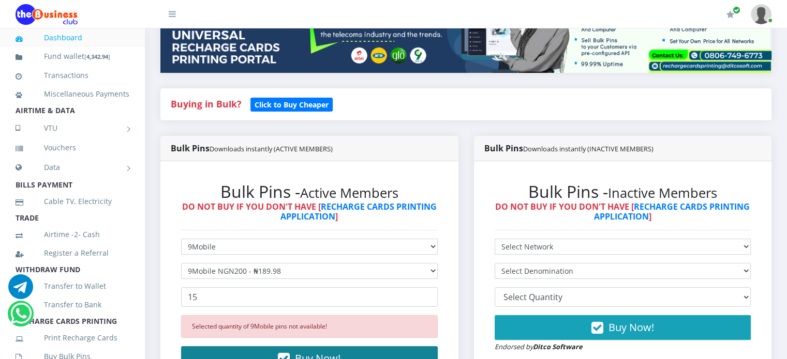
click at [282, 354] on icon "button" at bounding box center [284, 359] width 12 height 10
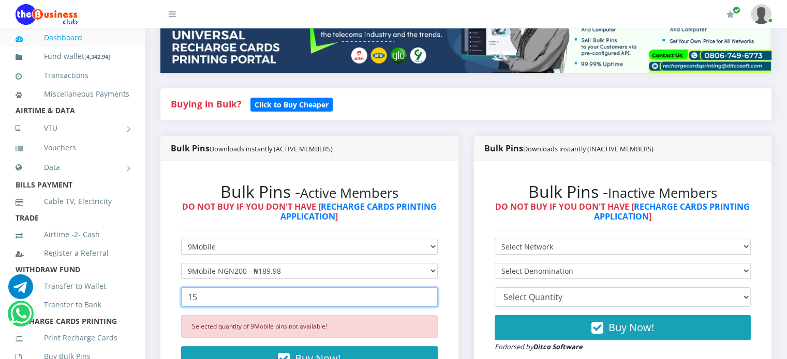
click at [330, 294] on input "15" at bounding box center [309, 298] width 257 height 20
type input "1"
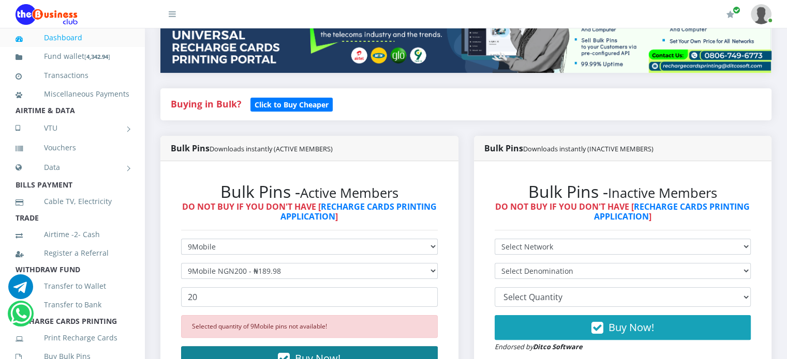
click at [330, 357] on span "Buy Now!" at bounding box center [318, 359] width 46 height 14
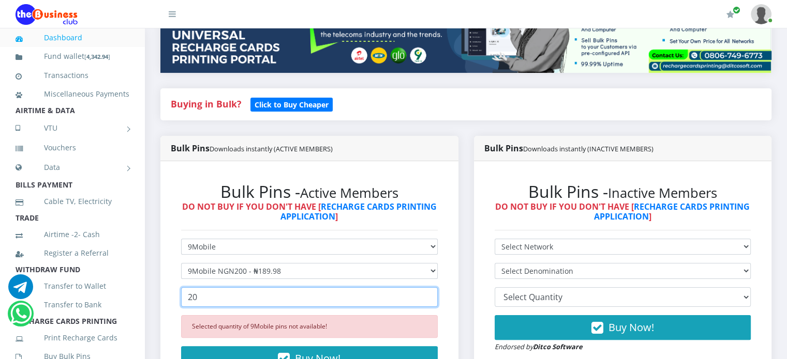
click at [214, 298] on input "20" at bounding box center [309, 298] width 257 height 20
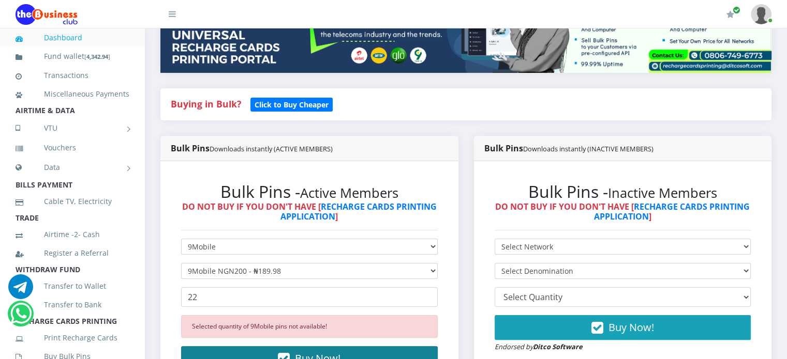
click at [260, 358] on button "Buy Now!" at bounding box center [309, 358] width 257 height 25
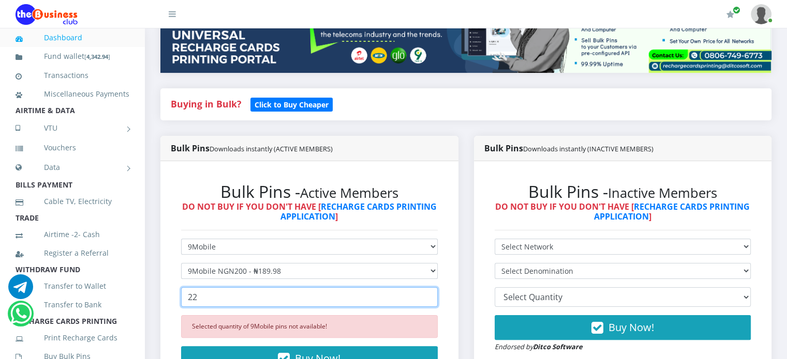
click at [208, 299] on input "22" at bounding box center [309, 298] width 257 height 20
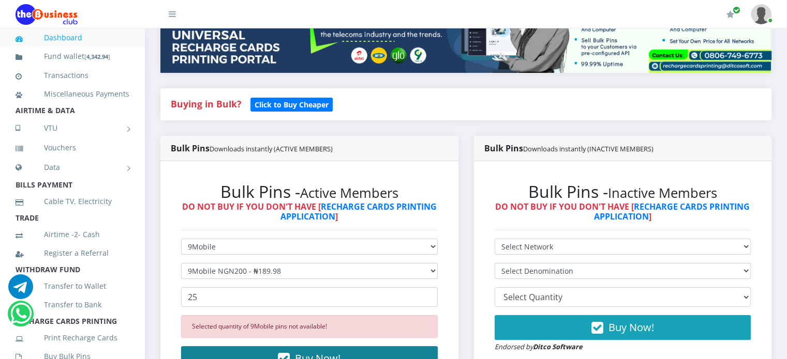
click at [280, 355] on icon "button" at bounding box center [284, 359] width 12 height 10
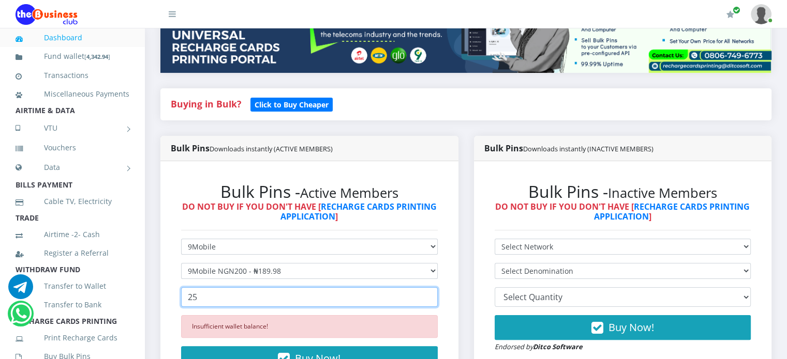
click at [219, 304] on input "25" at bounding box center [309, 298] width 257 height 20
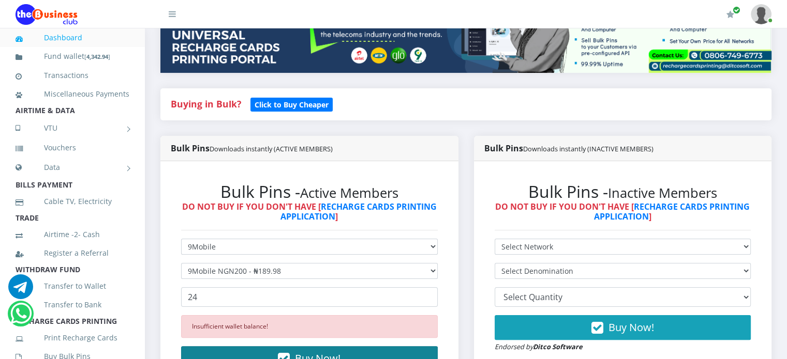
click at [257, 353] on button "Buy Now!" at bounding box center [309, 358] width 257 height 25
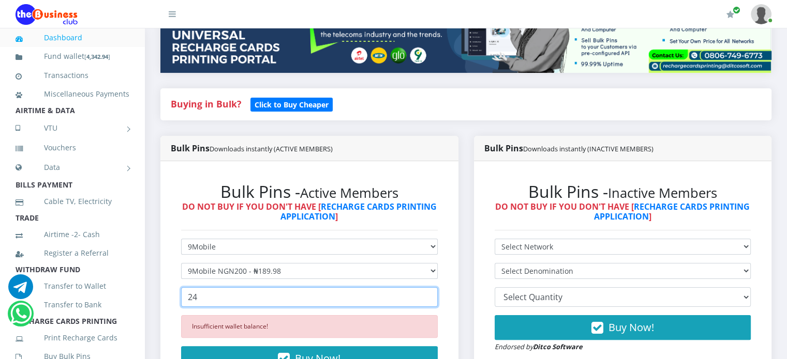
click at [209, 300] on input "24" at bounding box center [309, 298] width 257 height 20
type input "2"
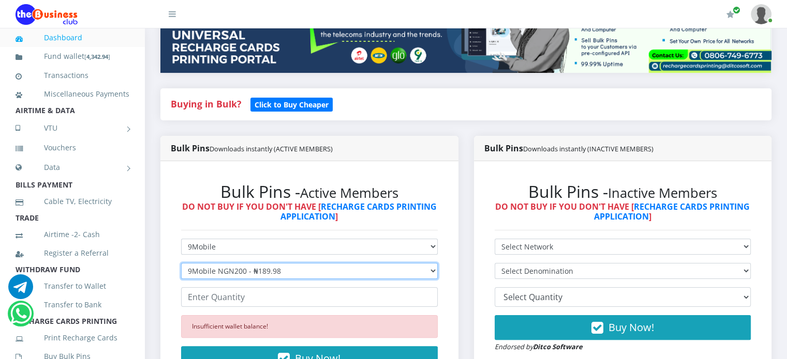
click at [432, 268] on select "Select Denomination 9Mobile NGN100 - ₦94.99 9Mobile NGN200 - ₦189.98 9Mobile NG…" at bounding box center [309, 271] width 257 height 16
select select "94.99-100"
click at [181, 263] on select "Select Denomination 9Mobile NGN100 - ₦94.99 9Mobile NGN200 - ₦189.98 9Mobile NG…" at bounding box center [309, 271] width 257 height 16
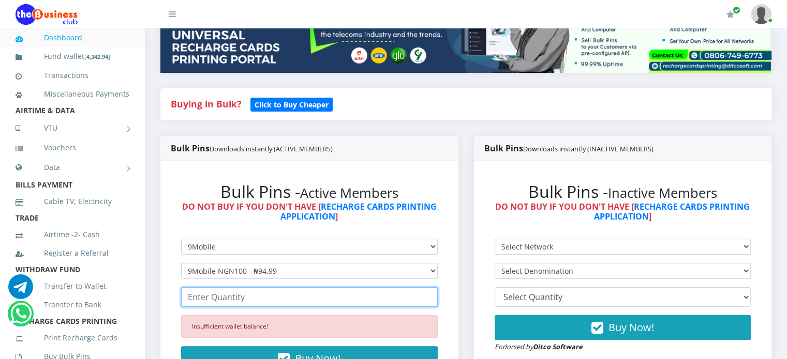
click at [310, 299] on input "number" at bounding box center [309, 298] width 257 height 20
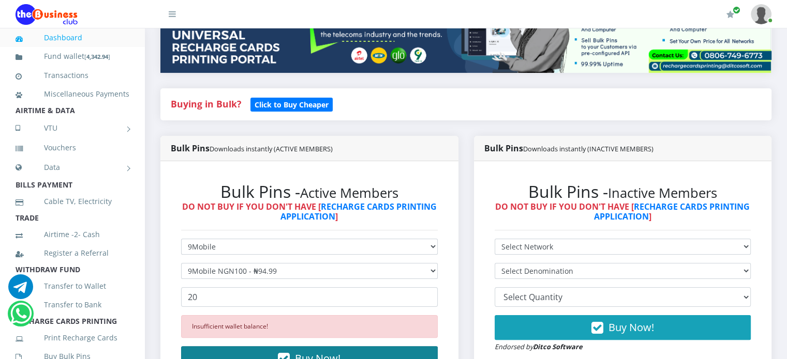
click at [296, 357] on span "Buy Now!" at bounding box center [318, 359] width 46 height 14
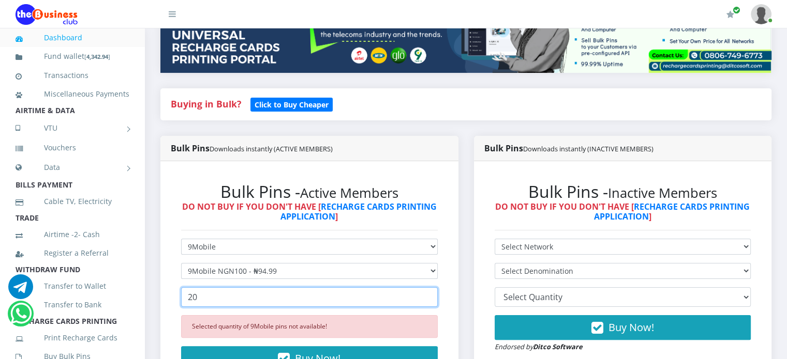
click at [212, 302] on input "20" at bounding box center [309, 298] width 257 height 20
type input "2"
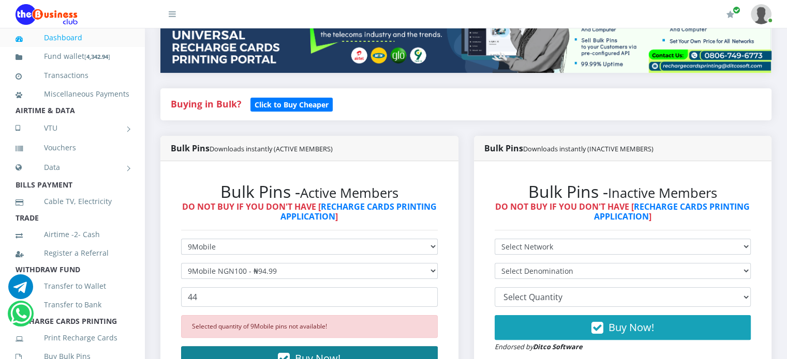
click at [250, 354] on button "Buy Now!" at bounding box center [309, 358] width 257 height 25
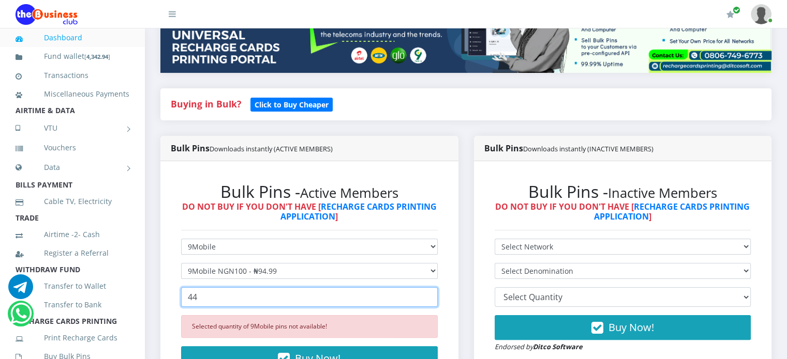
click at [201, 297] on input "44" at bounding box center [309, 298] width 257 height 20
type input "4"
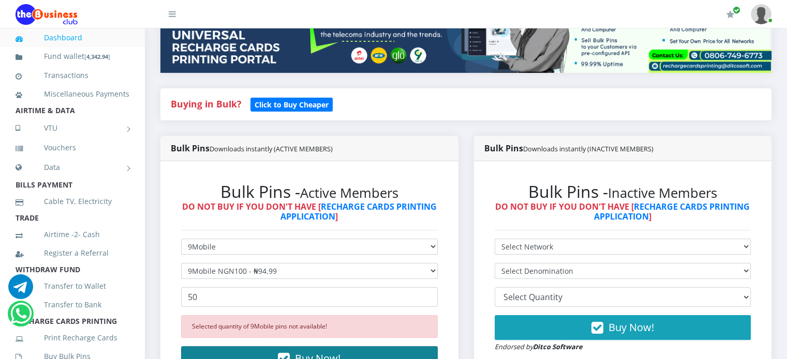
click at [264, 352] on button "Buy Now!" at bounding box center [309, 358] width 257 height 25
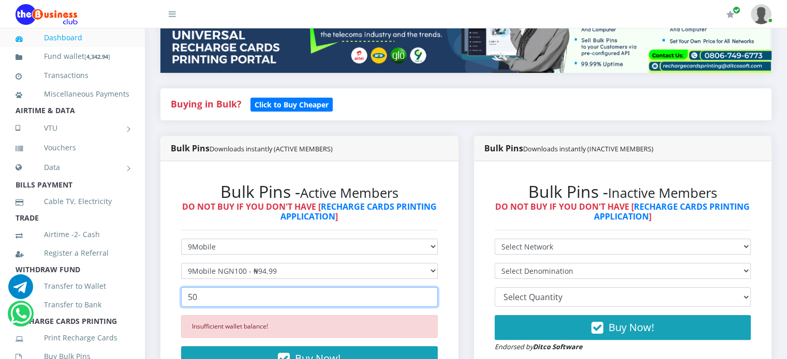
click at [207, 299] on input "50" at bounding box center [309, 298] width 257 height 20
type input "5"
click at [426, 300] on input "-1" at bounding box center [309, 298] width 257 height 20
click at [426, 293] on input "0" at bounding box center [309, 298] width 257 height 20
click at [426, 293] on input "1" at bounding box center [309, 298] width 257 height 20
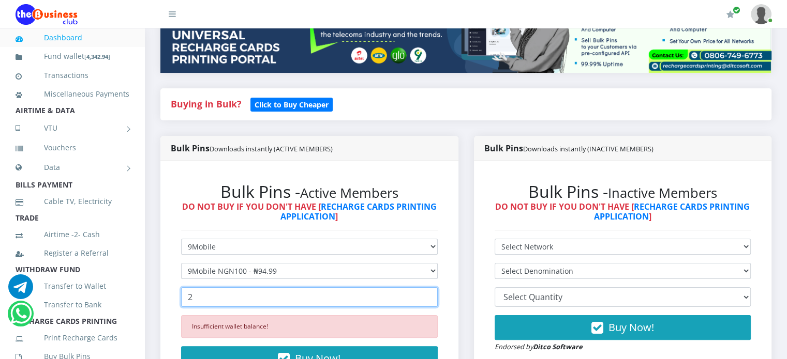
click at [426, 293] on input "2" at bounding box center [309, 298] width 257 height 20
click at [426, 293] on input "3" at bounding box center [309, 298] width 257 height 20
click at [426, 293] on input "4" at bounding box center [309, 298] width 257 height 20
click at [426, 293] on input "5" at bounding box center [309, 298] width 257 height 20
click at [426, 293] on input "6" at bounding box center [309, 298] width 257 height 20
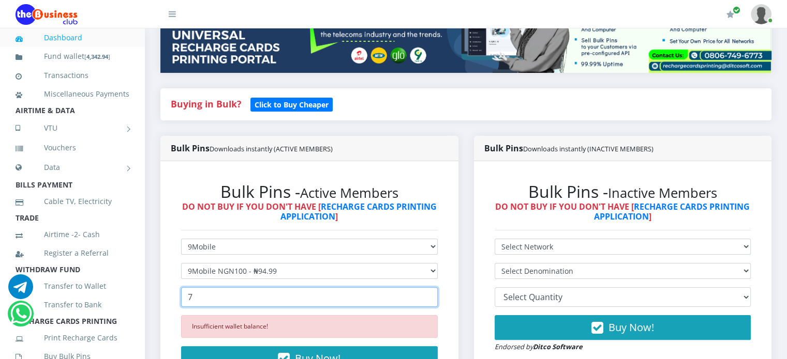
click at [426, 293] on input "7" at bounding box center [309, 298] width 257 height 20
click at [426, 293] on input "8" at bounding box center [309, 298] width 257 height 20
click at [426, 293] on input "9" at bounding box center [309, 298] width 257 height 20
click at [426, 293] on input "10" at bounding box center [309, 298] width 257 height 20
click at [426, 293] on input "11" at bounding box center [309, 298] width 257 height 20
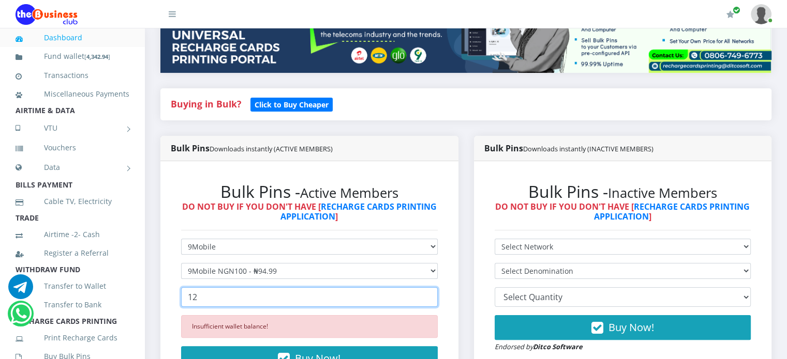
click at [426, 293] on input "12" at bounding box center [309, 298] width 257 height 20
click at [426, 293] on input "13" at bounding box center [309, 298] width 257 height 20
click at [426, 293] on input "14" at bounding box center [309, 298] width 257 height 20
click at [426, 293] on input "15" at bounding box center [309, 298] width 257 height 20
click at [426, 293] on input "16" at bounding box center [309, 298] width 257 height 20
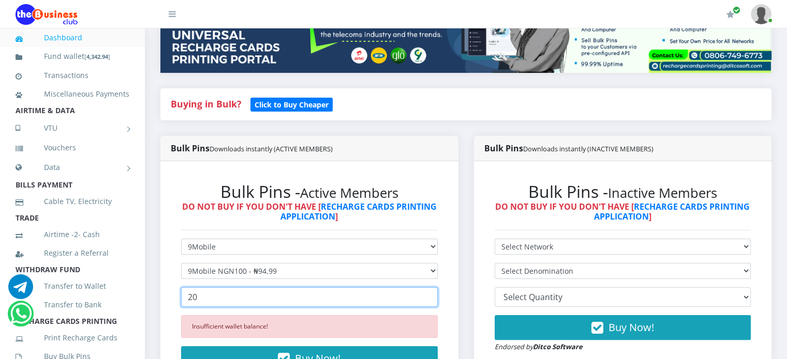
click at [426, 293] on input "20" at bounding box center [309, 298] width 257 height 20
click at [426, 293] on input "21" at bounding box center [309, 298] width 257 height 20
click at [426, 300] on input "20" at bounding box center [309, 298] width 257 height 20
click at [426, 300] on input "19" at bounding box center [309, 298] width 257 height 20
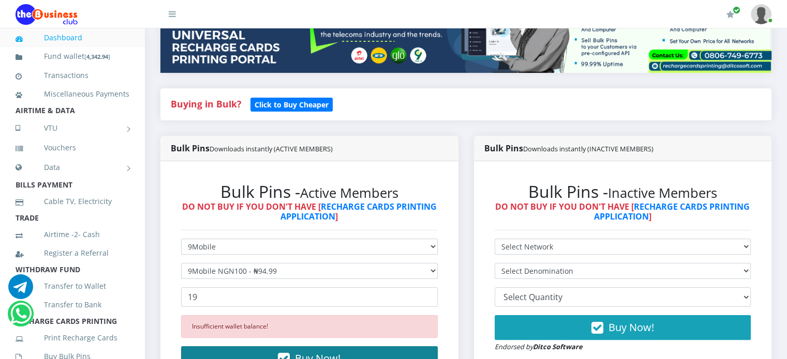
click at [353, 355] on button "Buy Now!" at bounding box center [309, 358] width 257 height 25
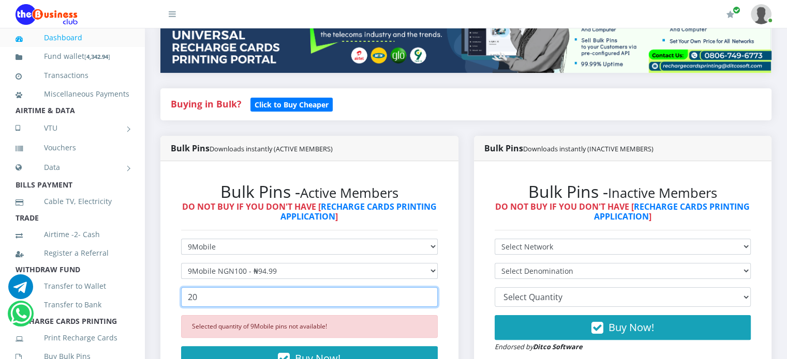
type input "20"
click at [424, 295] on input "20" at bounding box center [309, 298] width 257 height 20
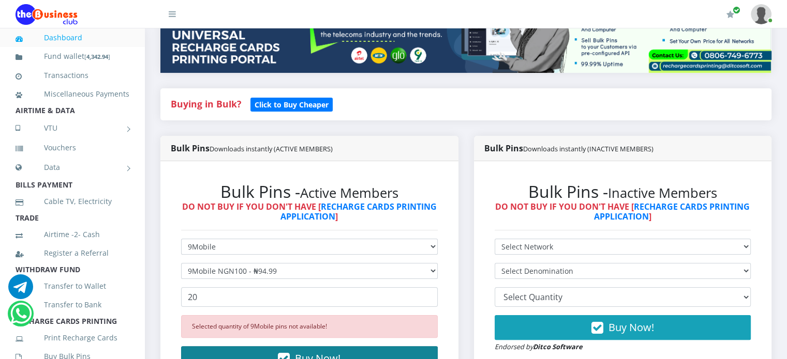
click at [357, 353] on button "Buy Now!" at bounding box center [309, 358] width 257 height 25
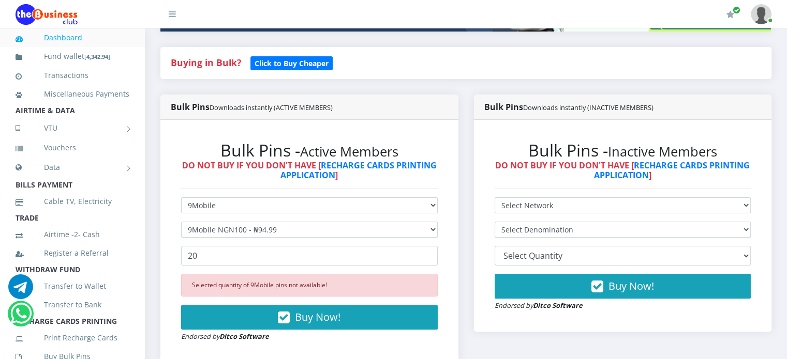
scroll to position [228, 0]
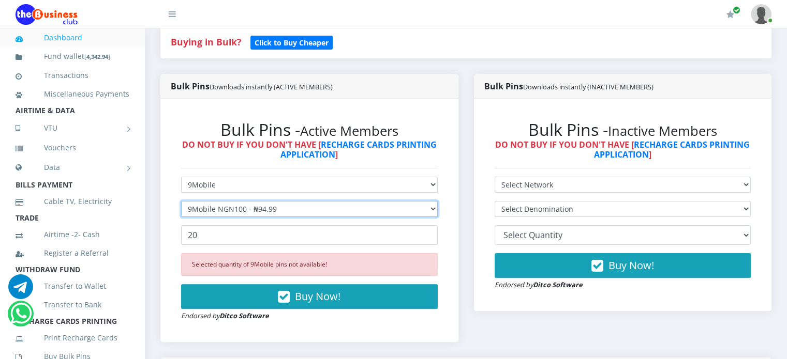
click at [430, 209] on select "Select Denomination 9Mobile NGN100 - ₦94.99 9Mobile NGN200 - ₦189.98 9Mobile NG…" at bounding box center [309, 209] width 257 height 16
select select "189.98-200"
click at [181, 201] on select "Select Denomination 9Mobile NGN100 - ₦94.99 9Mobile NGN200 - ₦189.98 9Mobile NG…" at bounding box center [309, 209] width 257 height 16
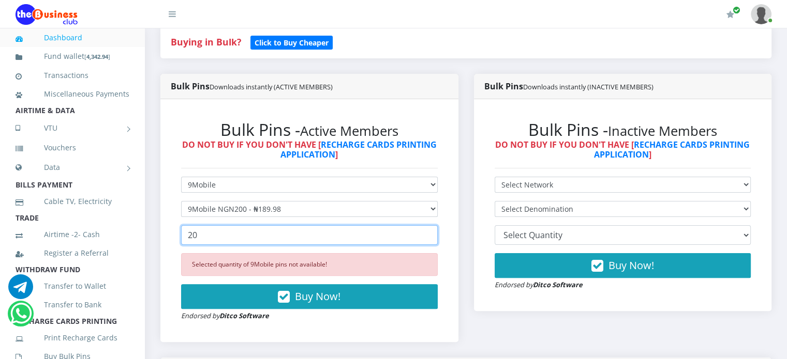
click at [342, 237] on input "20" at bounding box center [309, 235] width 257 height 20
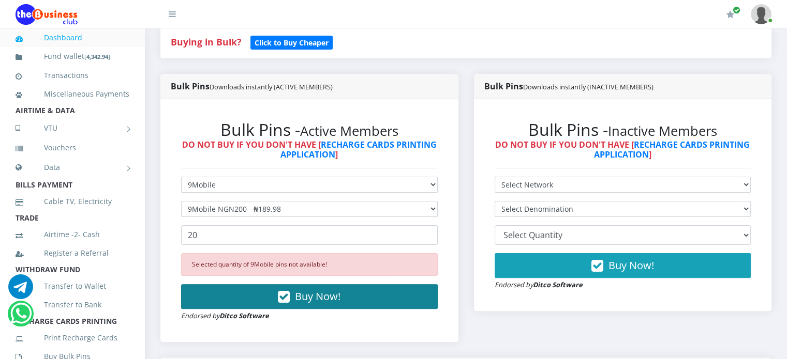
click at [353, 296] on button "Buy Now!" at bounding box center [309, 296] width 257 height 25
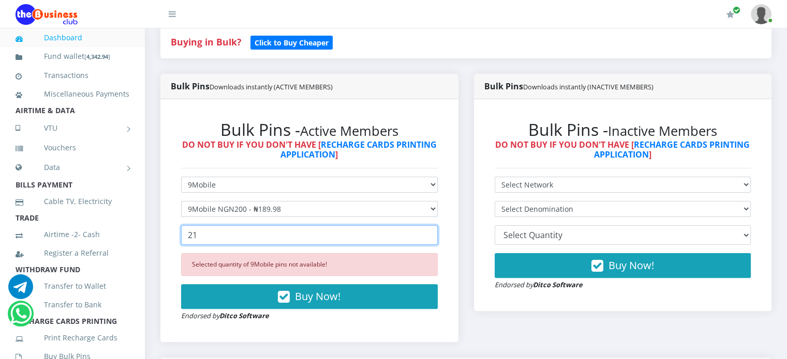
click at [426, 232] on input "21" at bounding box center [309, 235] width 257 height 20
click at [426, 232] on input "22" at bounding box center [309, 235] width 257 height 20
click at [426, 232] on input "23" at bounding box center [309, 235] width 257 height 20
click at [426, 238] on input "22" at bounding box center [309, 235] width 257 height 20
click at [426, 238] on input "21" at bounding box center [309, 235] width 257 height 20
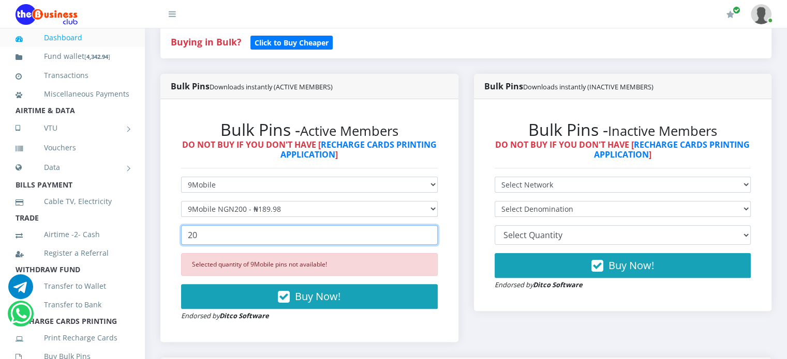
click at [426, 238] on input "20" at bounding box center [309, 235] width 257 height 20
click at [426, 238] on input "19" at bounding box center [309, 235] width 257 height 20
click at [426, 238] on input "18" at bounding box center [309, 235] width 257 height 20
click at [426, 238] on input "15" at bounding box center [309, 235] width 257 height 20
click at [426, 238] on input "14" at bounding box center [309, 235] width 257 height 20
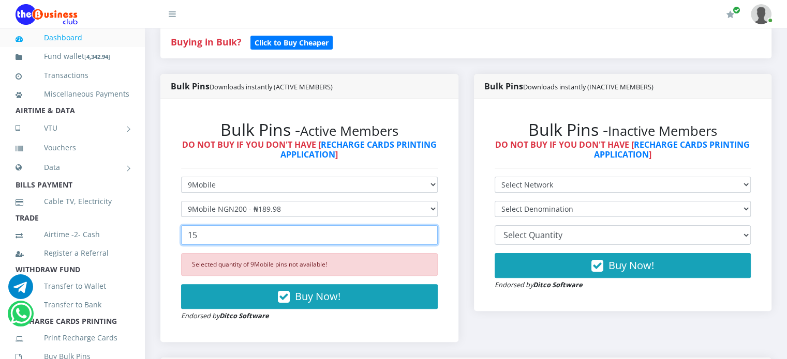
type input "15"
click at [426, 233] on input "15" at bounding box center [309, 235] width 257 height 20
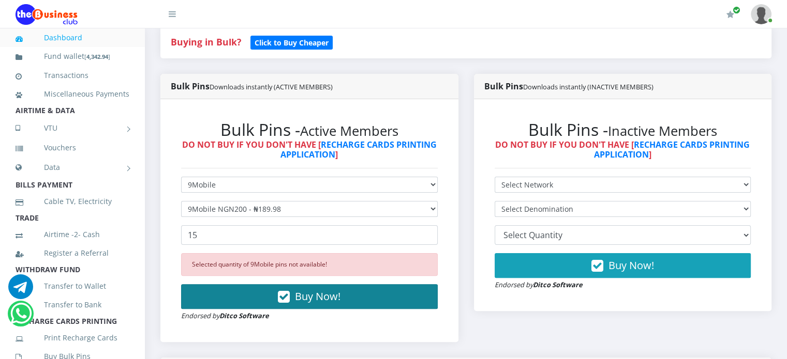
click at [356, 301] on button "Buy Now!" at bounding box center [309, 296] width 257 height 25
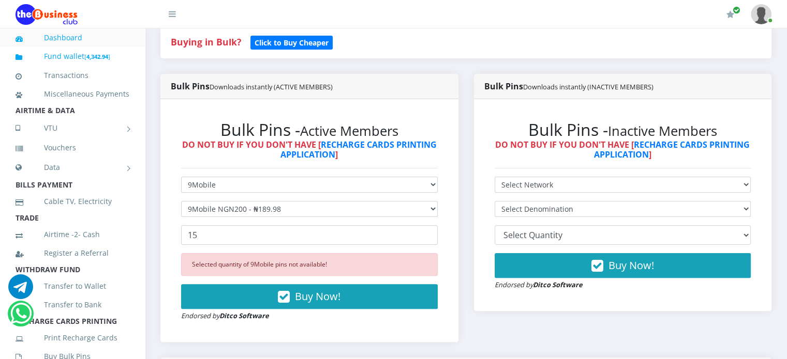
click at [66, 59] on link "Fund wallet [ 4,342.94 ]" at bounding box center [73, 56] width 114 height 24
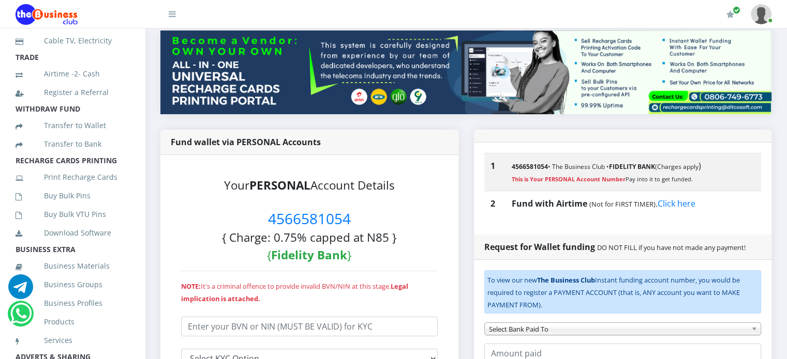
scroll to position [166, 0]
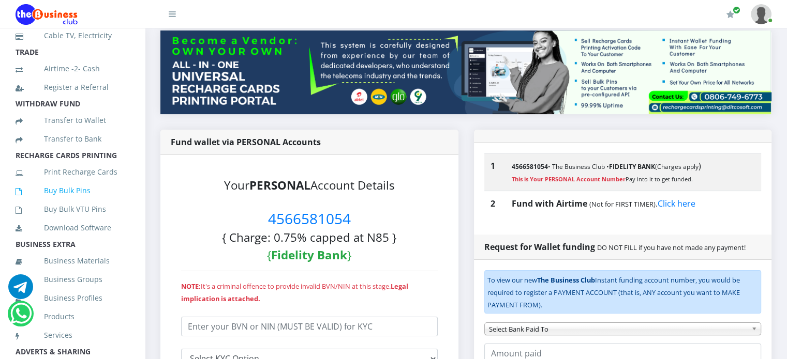
click at [73, 203] on link "Buy Bulk Pins" at bounding box center [73, 191] width 114 height 24
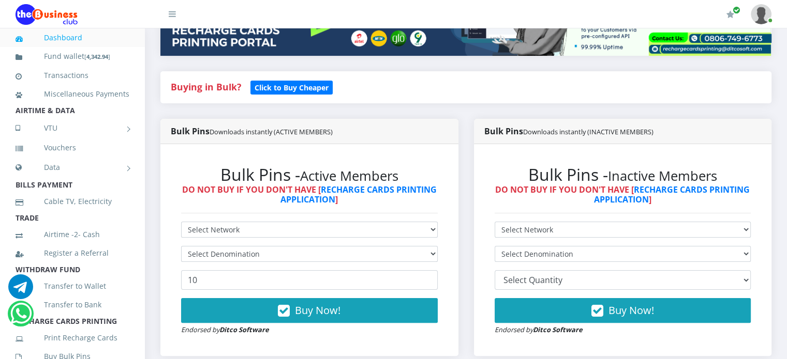
scroll to position [207, 0]
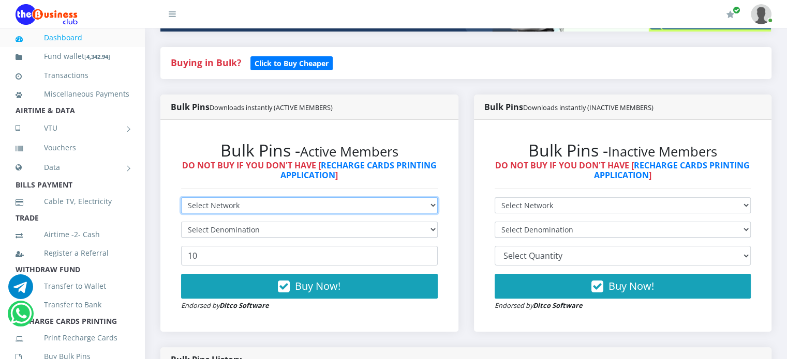
click at [418, 206] on select "Select Network MTN Globacom 9Mobile Airtel" at bounding box center [309, 206] width 257 height 16
select select "Airtel"
click at [181, 198] on select "Select Network MTN Globacom 9Mobile Airtel" at bounding box center [309, 206] width 257 height 16
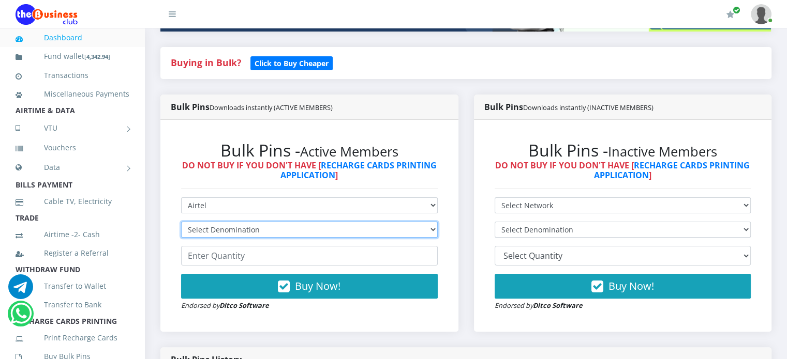
click at [424, 228] on select "Select Denomination Airtel NGN100 - ₦96.38 Airtel NGN200 - ₦192.76 Airtel NGN50…" at bounding box center [309, 230] width 257 height 16
select select "481.9-500"
click at [181, 222] on select "Select Denomination Airtel NGN100 - ₦96.38 Airtel NGN200 - ₦192.76 Airtel NGN50…" at bounding box center [309, 230] width 257 height 16
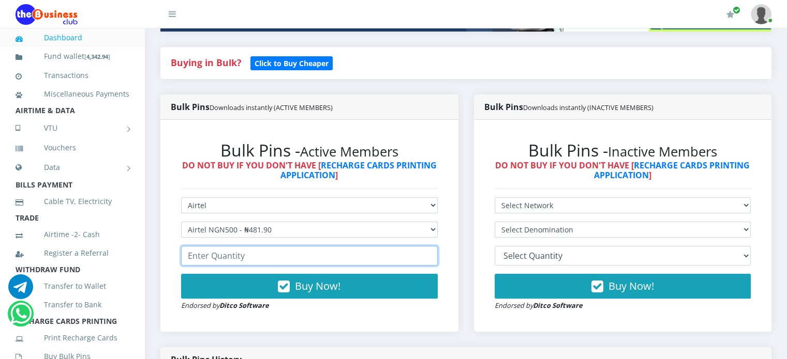
click at [319, 260] on input "number" at bounding box center [309, 256] width 257 height 20
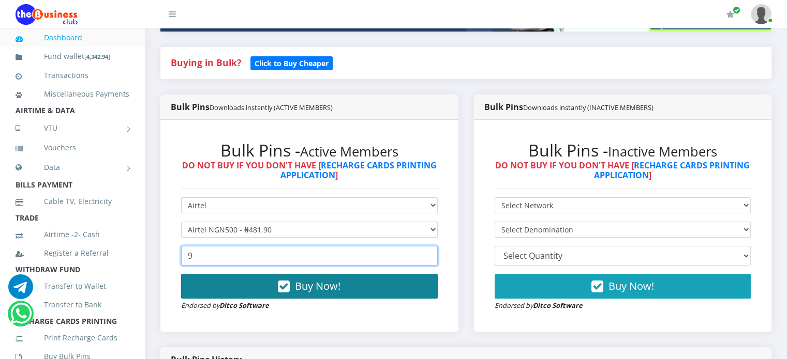
type input "9"
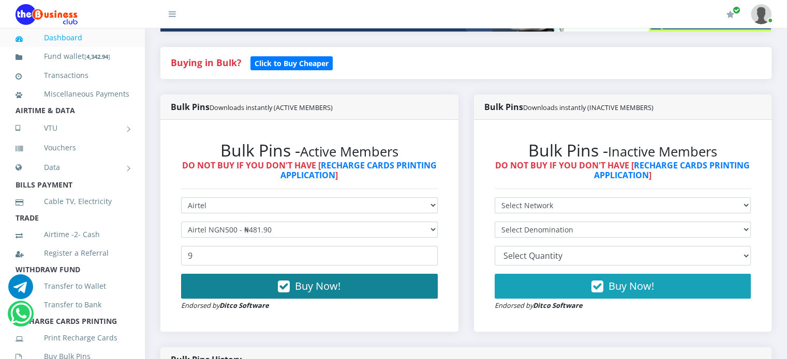
click at [318, 286] on span "Buy Now!" at bounding box center [318, 286] width 46 height 14
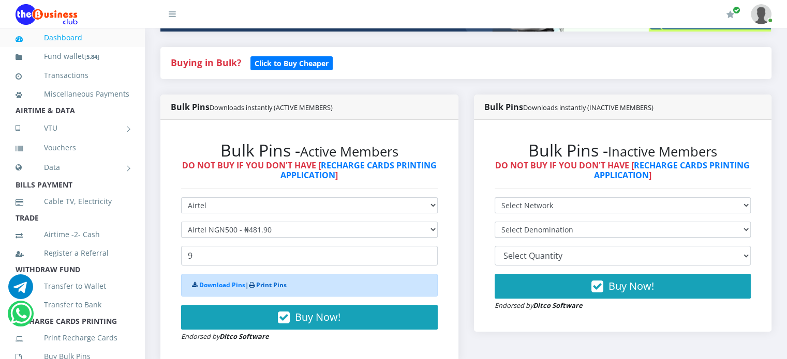
click at [268, 286] on link "Print Pins" at bounding box center [271, 285] width 31 height 9
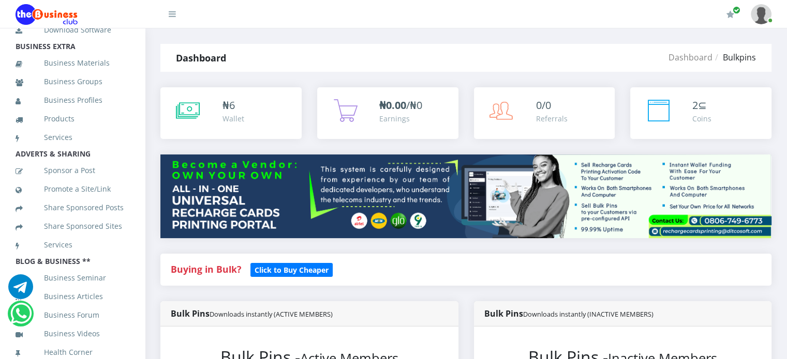
scroll to position [399, 0]
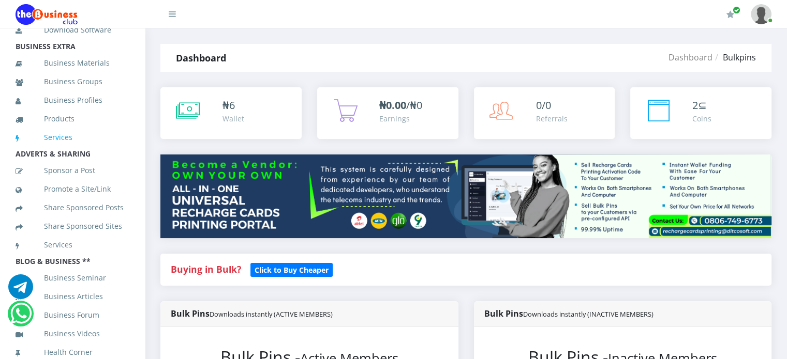
scroll to position [399, 0]
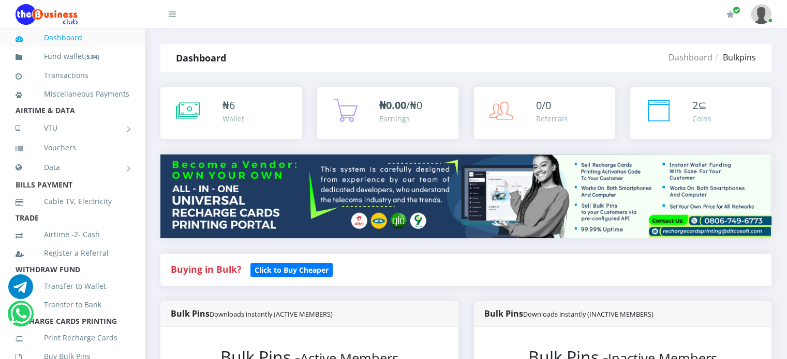
click at [765, 20] on img at bounding box center [760, 14] width 21 height 20
click at [728, 72] on link "Logout" at bounding box center [732, 72] width 67 height 17
